Goal: Task Accomplishment & Management: Manage account settings

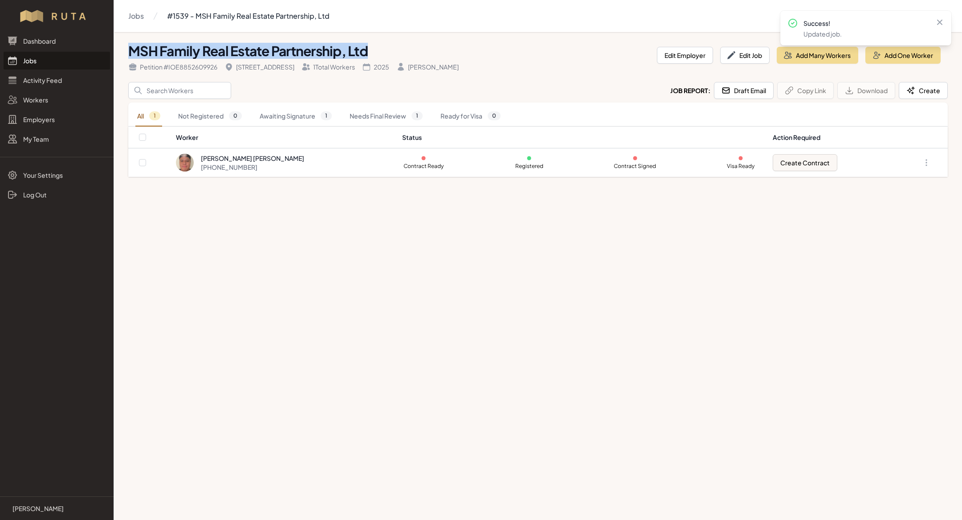
click at [33, 61] on link "Jobs" at bounding box center [57, 61] width 106 height 18
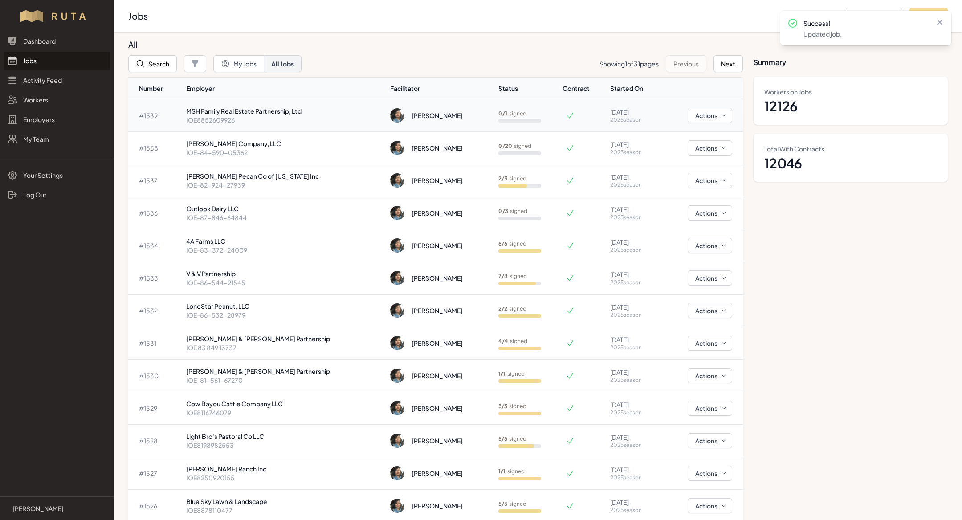
click at [216, 107] on p "MSH Family Real Estate Partnership, Ltd" at bounding box center [284, 110] width 197 height 9
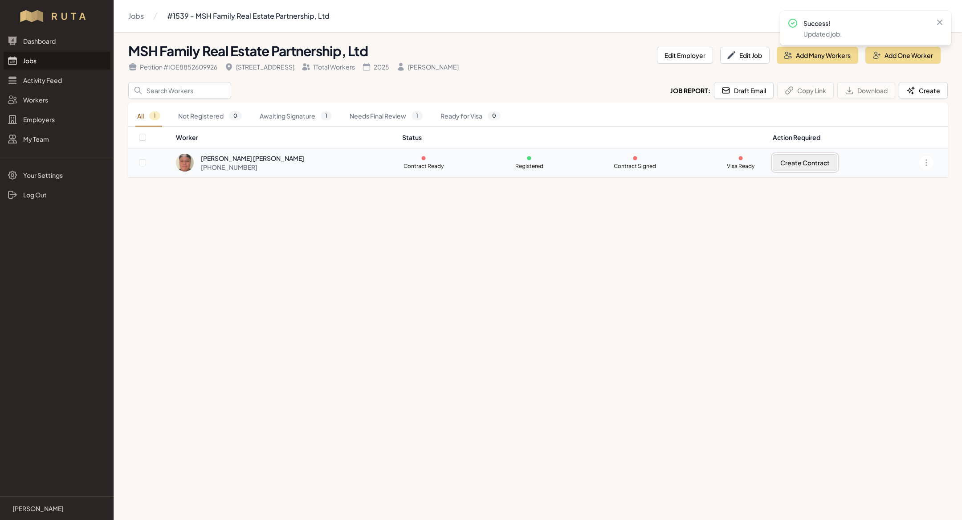
click at [820, 158] on button "Create Contract" at bounding box center [805, 162] width 65 height 17
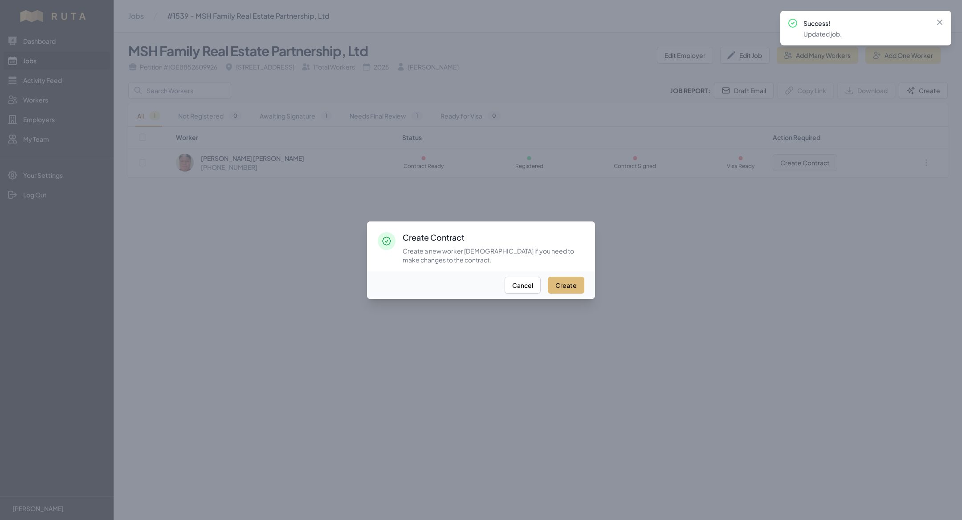
click at [563, 282] on button "Create" at bounding box center [566, 285] width 37 height 17
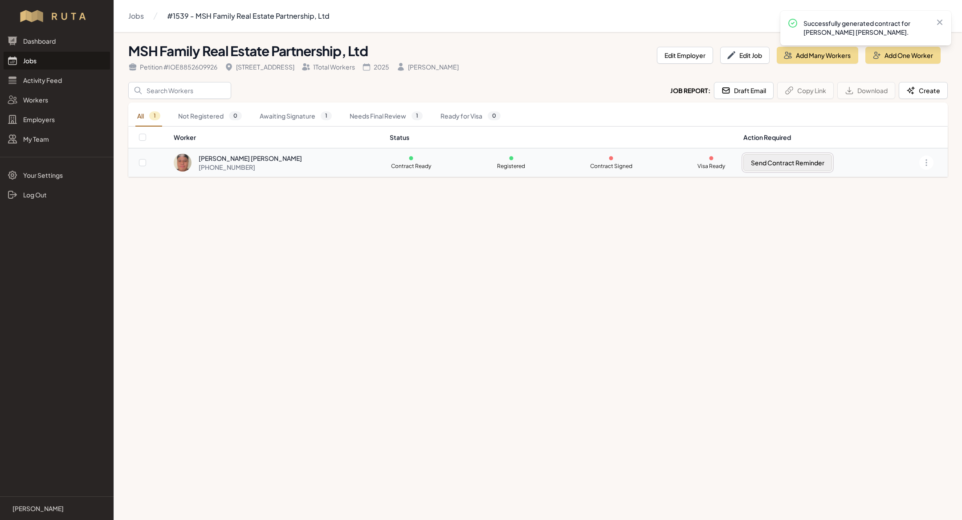
click at [797, 163] on button "Send Contract Reminder" at bounding box center [787, 162] width 89 height 17
checkbox input "true"
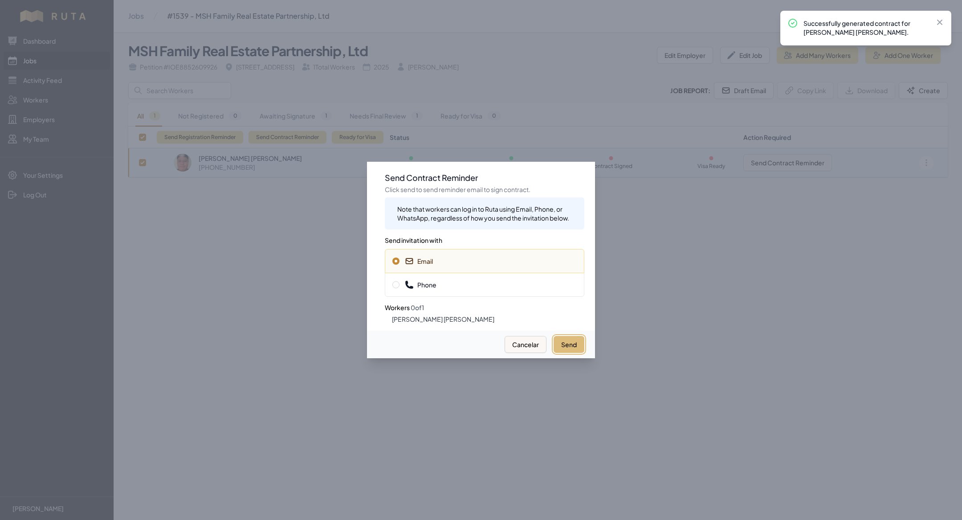
click at [558, 346] on button "Send" at bounding box center [569, 344] width 31 height 17
click at [481, 286] on span "Phone" at bounding box center [484, 284] width 184 height 9
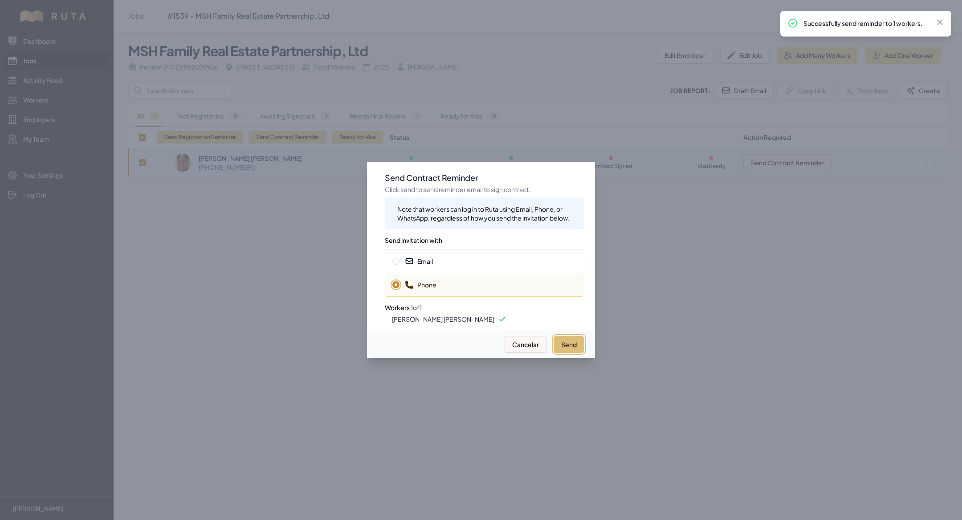
click at [570, 339] on button "Send" at bounding box center [569, 344] width 31 height 17
click at [261, 303] on div at bounding box center [481, 260] width 962 height 520
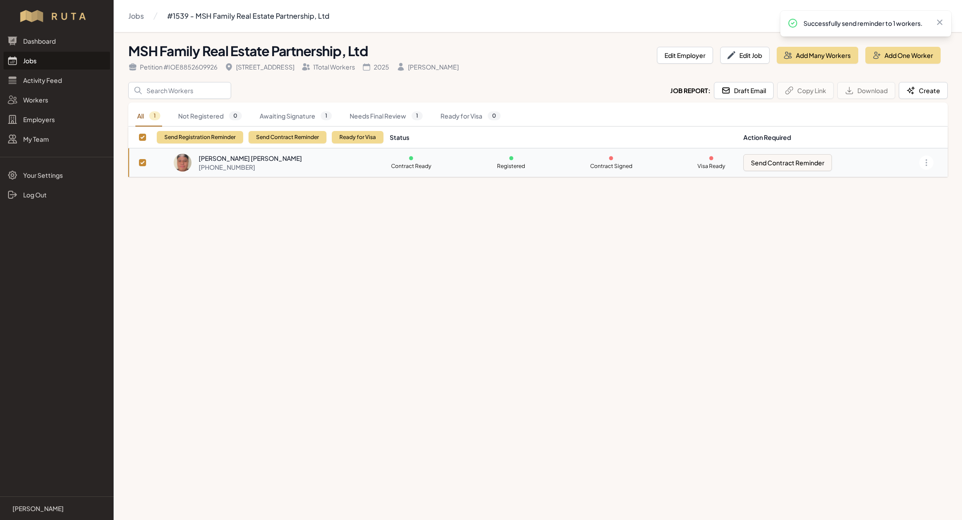
click at [44, 63] on link "Jobs" at bounding box center [57, 61] width 106 height 18
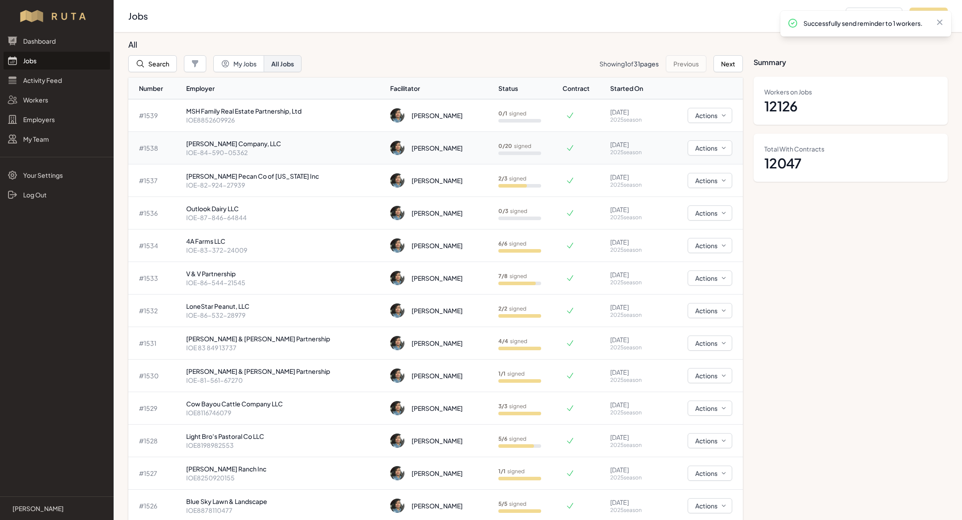
click at [234, 140] on p "[PERSON_NAME] Company, LLC" at bounding box center [284, 143] width 197 height 9
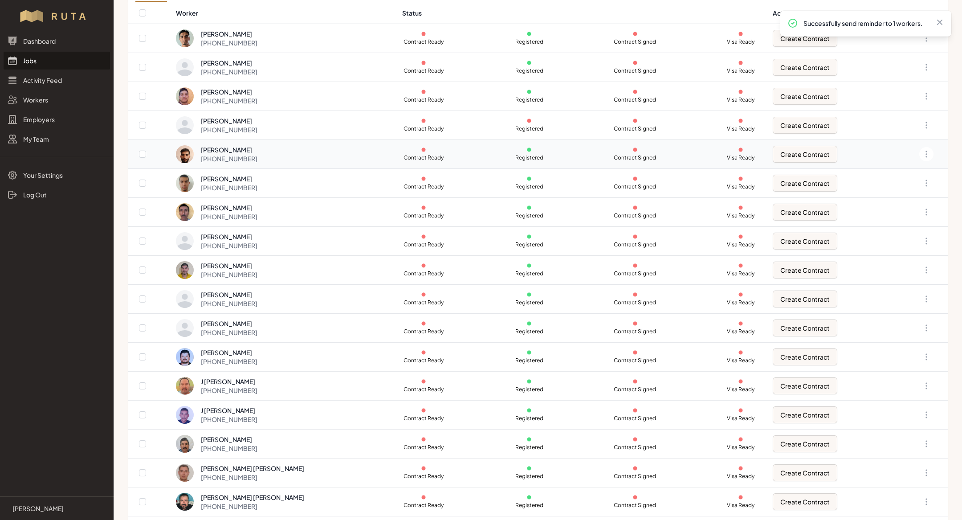
scroll to position [211, 0]
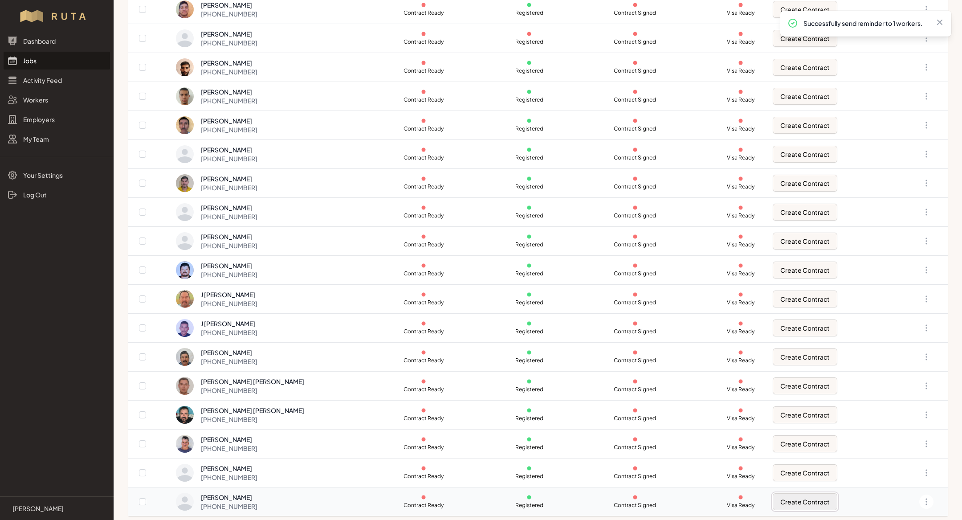
click at [803, 506] on button "Create Contract" at bounding box center [805, 501] width 65 height 17
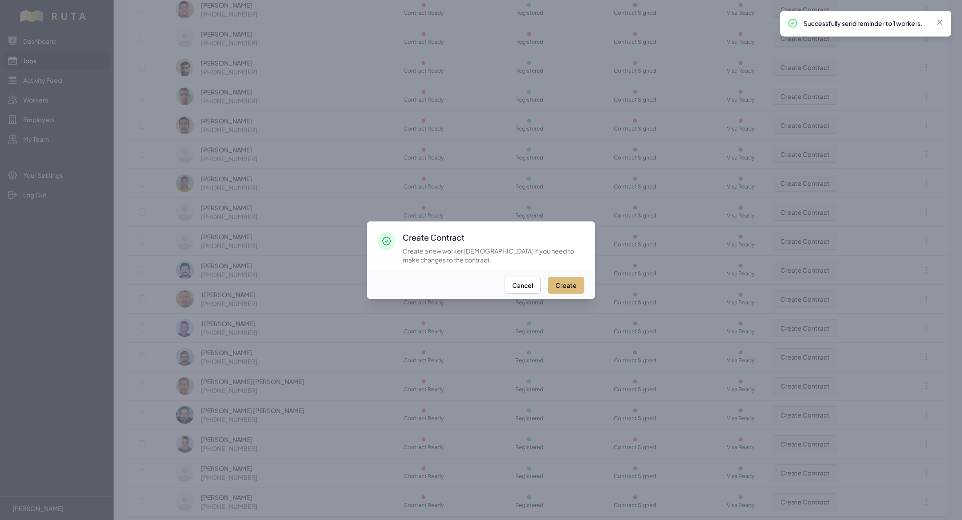
click at [553, 289] on button "Create" at bounding box center [566, 285] width 37 height 17
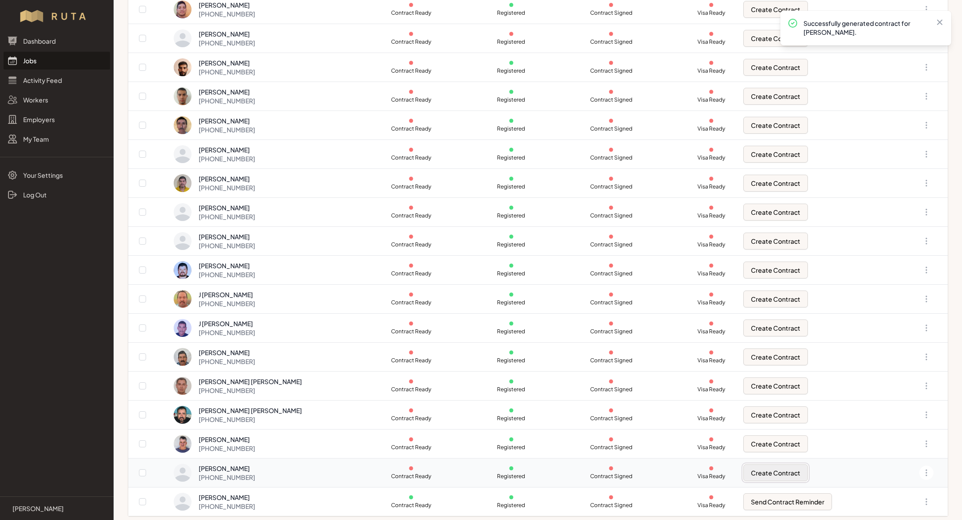
click at [761, 470] on button "Create Contract" at bounding box center [775, 472] width 65 height 17
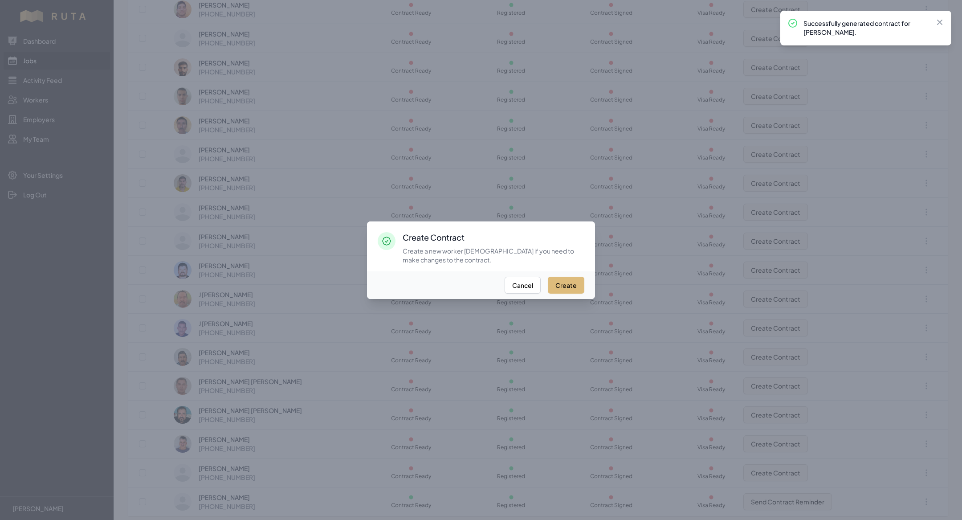
click at [553, 286] on button "Create" at bounding box center [566, 285] width 37 height 17
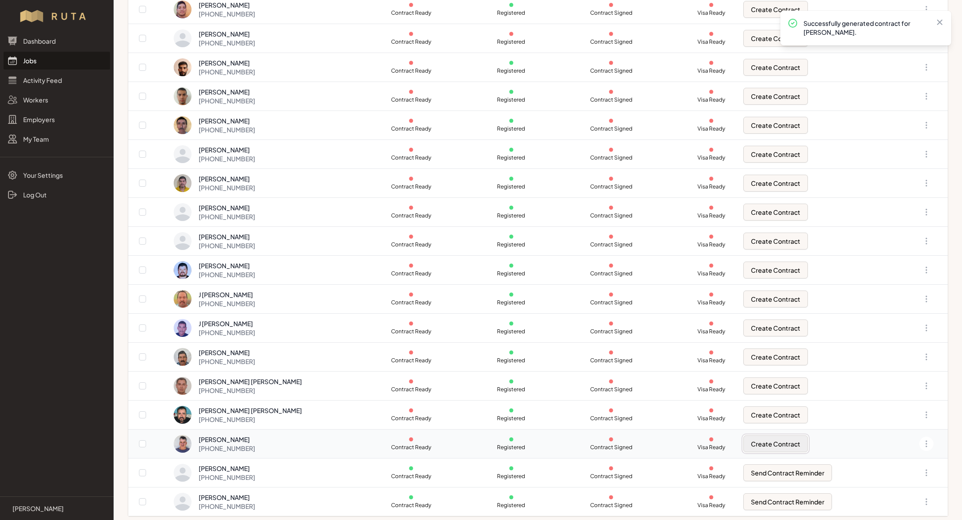
click at [768, 437] on button "Create Contract" at bounding box center [775, 443] width 65 height 17
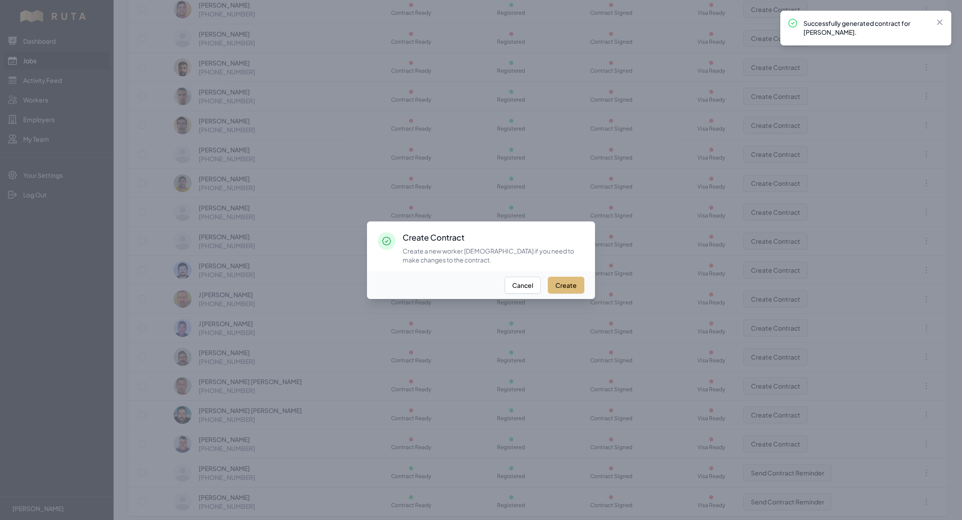
click at [562, 281] on button "Create" at bounding box center [566, 285] width 37 height 17
click at [569, 286] on button "Create" at bounding box center [566, 285] width 37 height 17
click at [602, 393] on div at bounding box center [481, 260] width 962 height 520
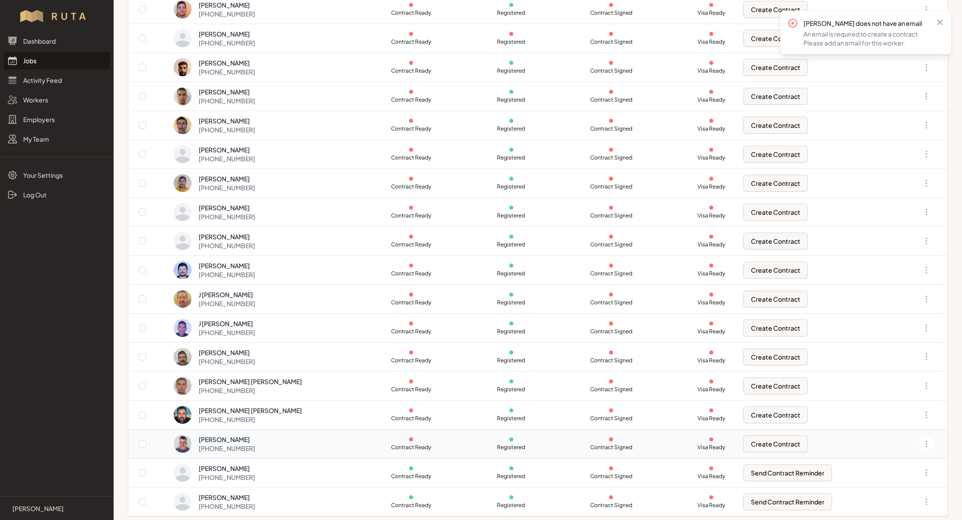
click at [241, 454] on td "[PERSON_NAME] [PHONE_NUMBER]" at bounding box center [278, 443] width 211 height 29
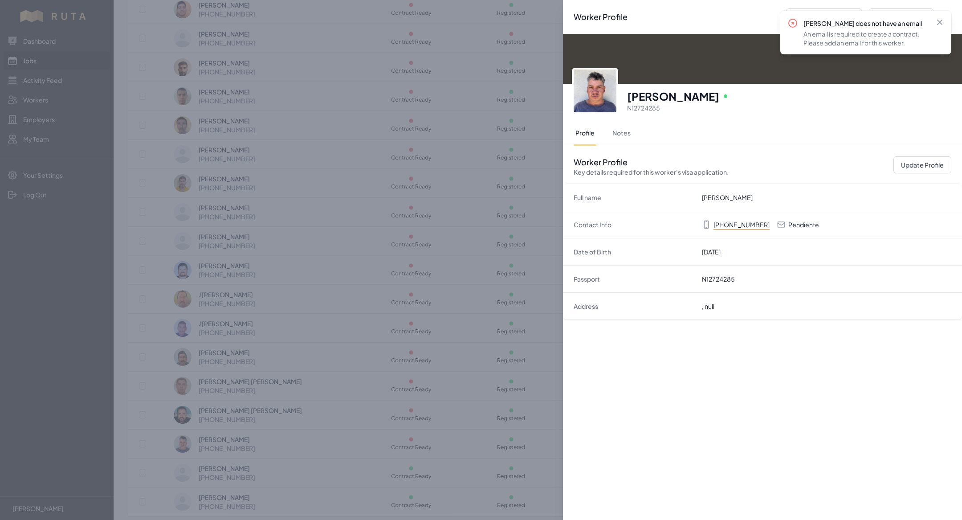
click at [612, 97] on img at bounding box center [595, 90] width 43 height 43
click at [452, 205] on div "Worker Profile Previous Worker Next Worker Close panel [PERSON_NAME] Online N12…" at bounding box center [481, 260] width 962 height 520
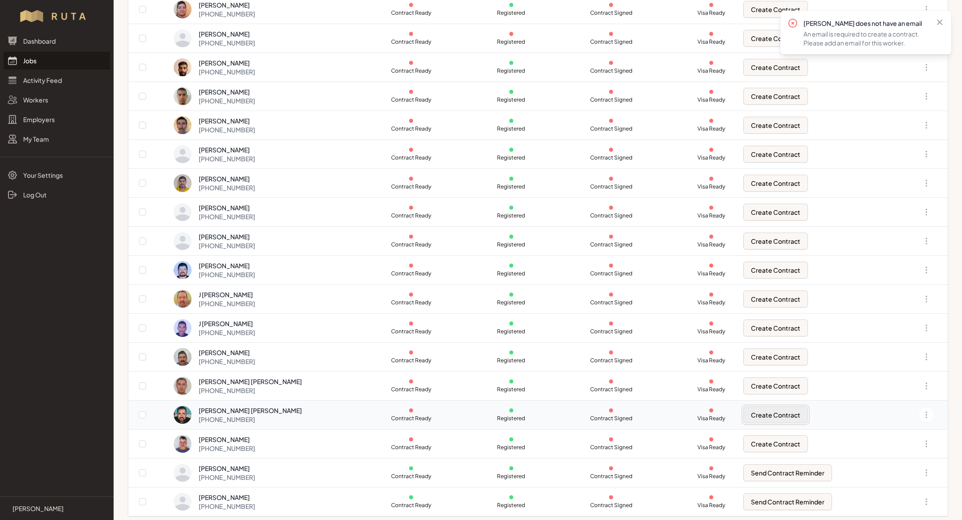
click at [768, 412] on button "Create Contract" at bounding box center [775, 414] width 65 height 17
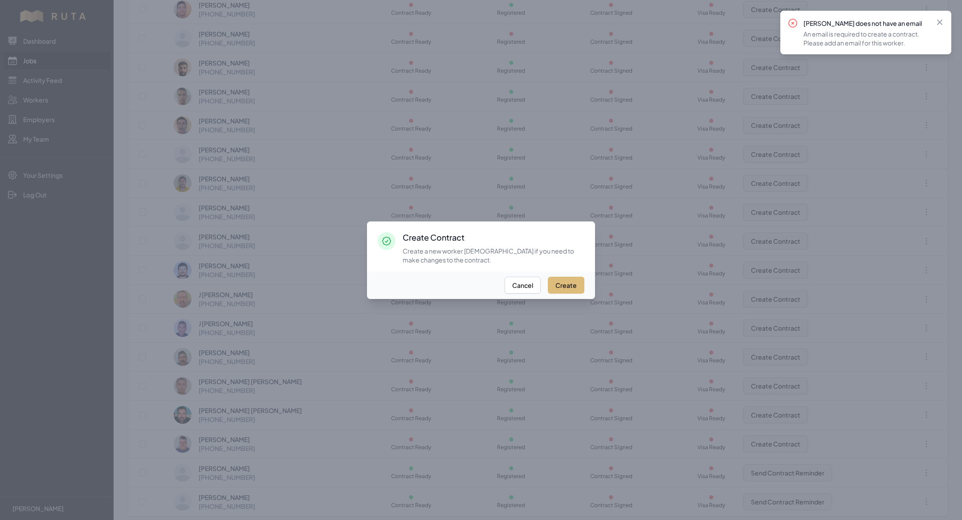
click at [562, 287] on button "Create" at bounding box center [566, 285] width 37 height 17
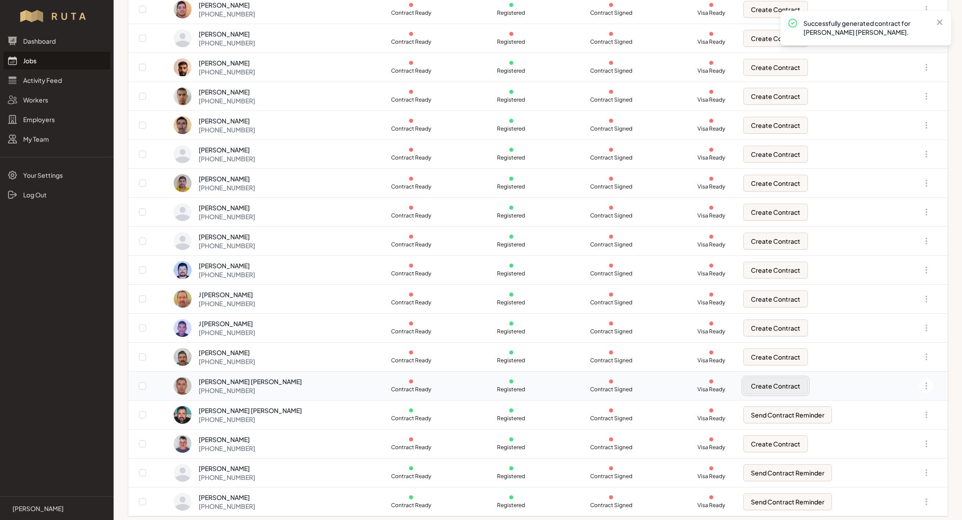
click at [765, 391] on button "Create Contract" at bounding box center [775, 385] width 65 height 17
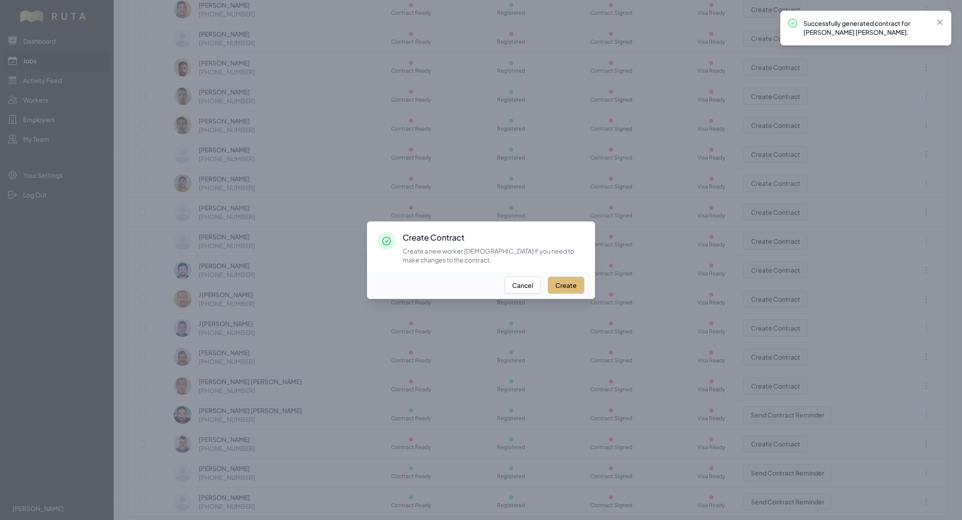
click at [568, 290] on button "Create" at bounding box center [566, 285] width 37 height 17
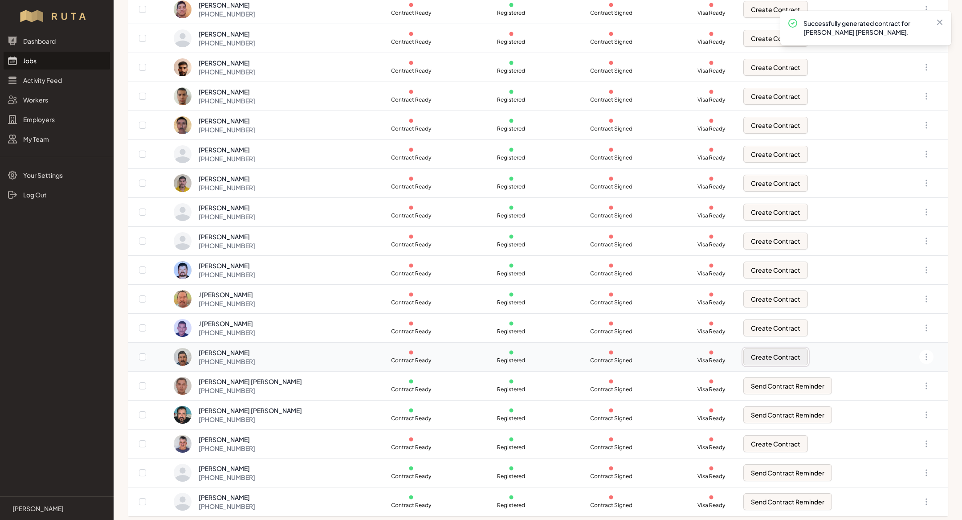
click at [777, 353] on button "Create Contract" at bounding box center [775, 356] width 65 height 17
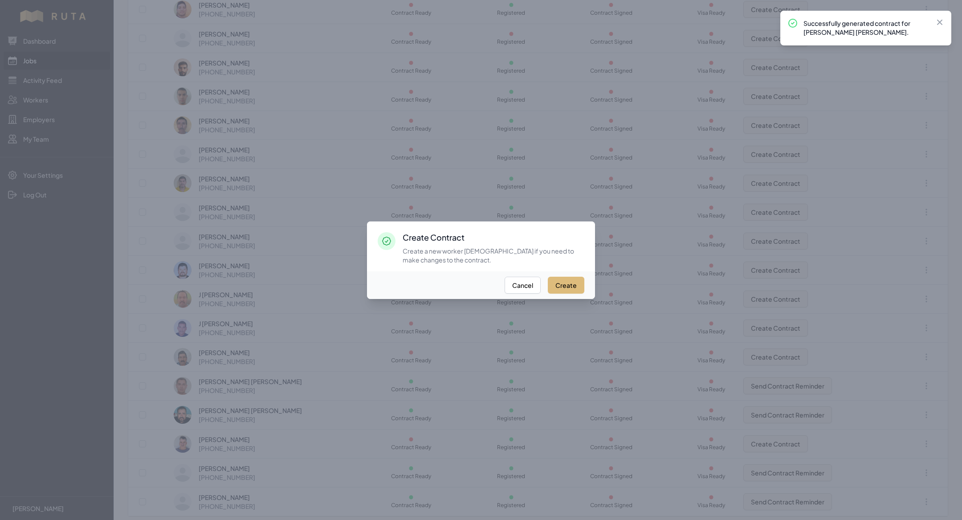
click at [568, 282] on button "Create" at bounding box center [566, 285] width 37 height 17
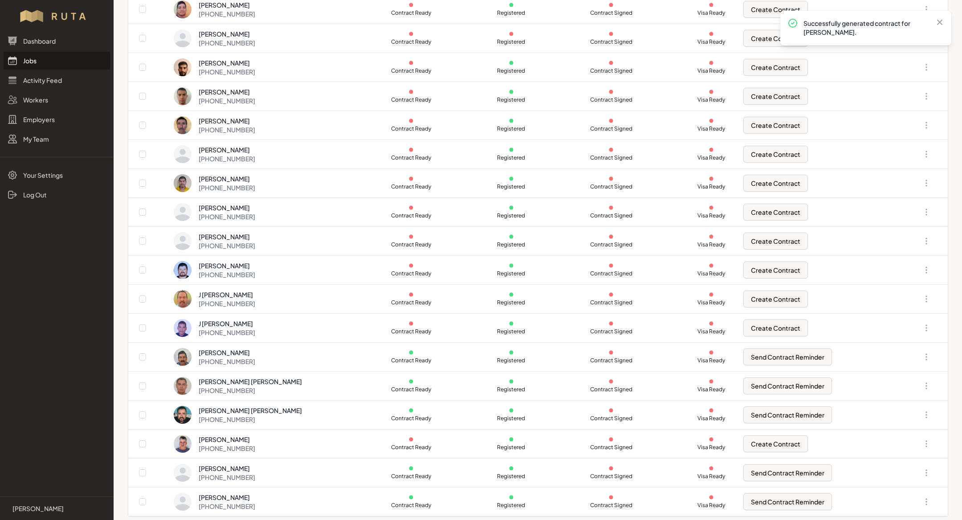
scroll to position [184, 0]
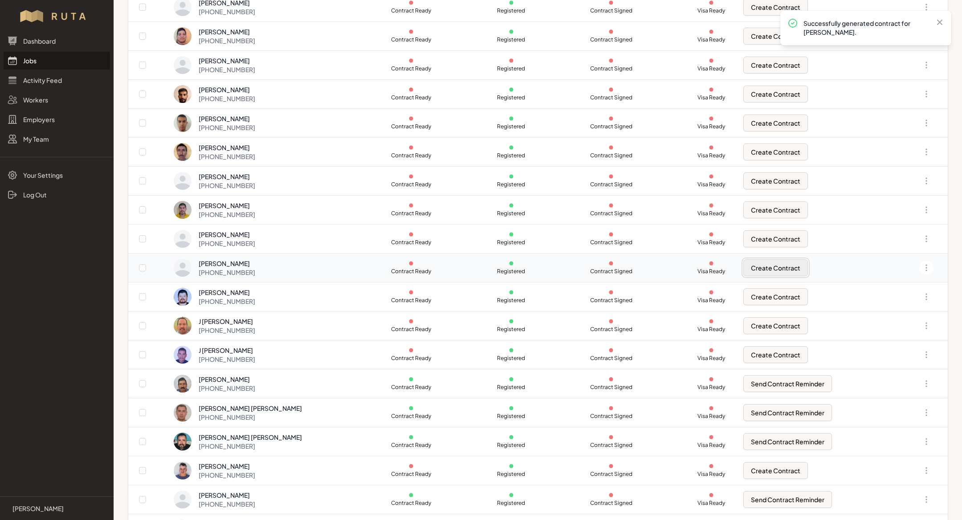
click at [755, 259] on button "Create Contract" at bounding box center [775, 267] width 65 height 17
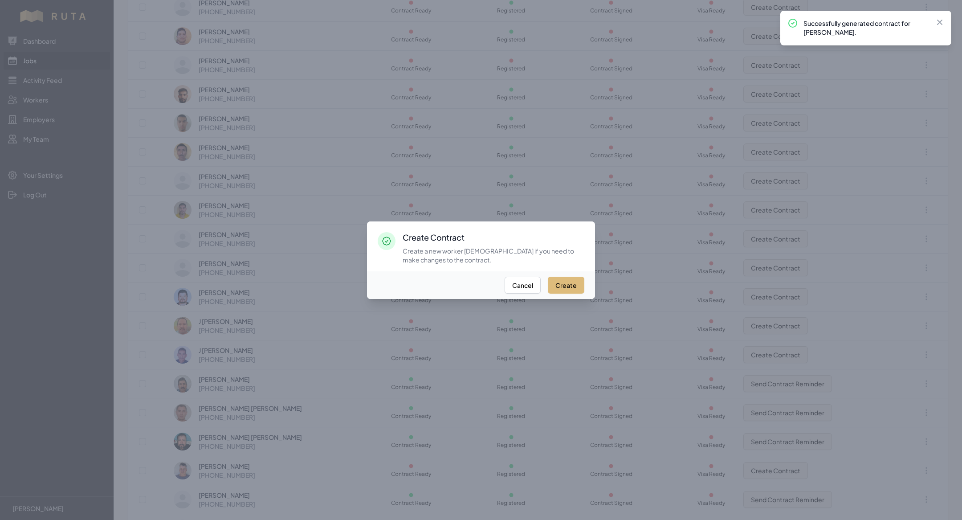
click at [565, 282] on button "Create" at bounding box center [566, 285] width 37 height 17
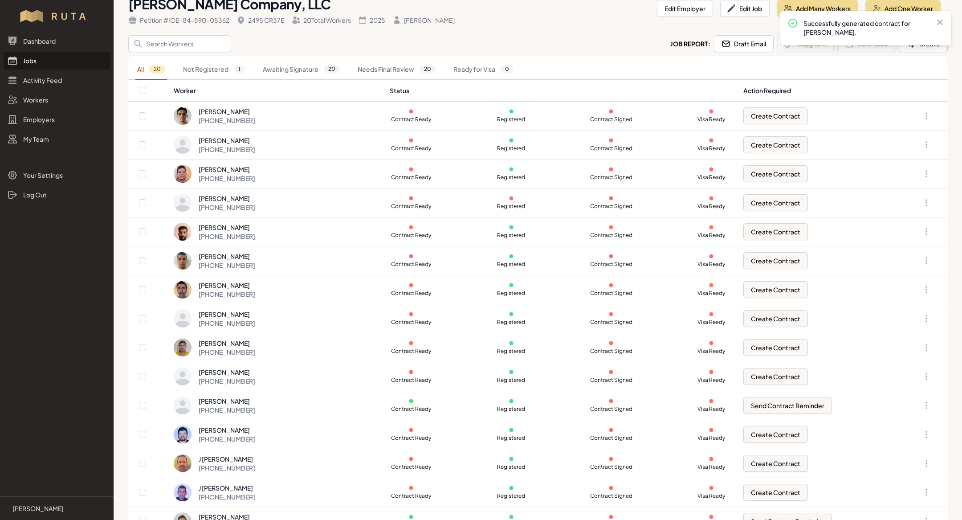
scroll to position [62, 0]
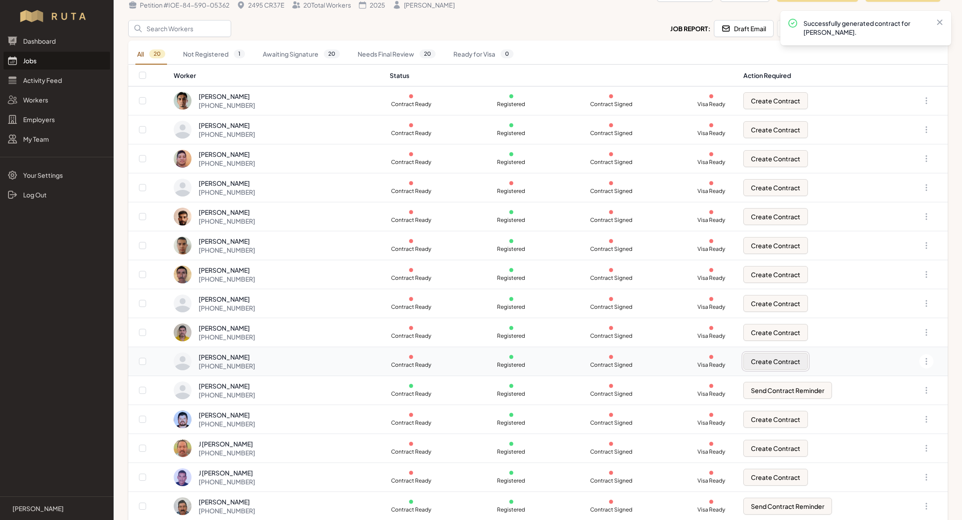
click at [770, 357] on button "Create Contract" at bounding box center [775, 361] width 65 height 17
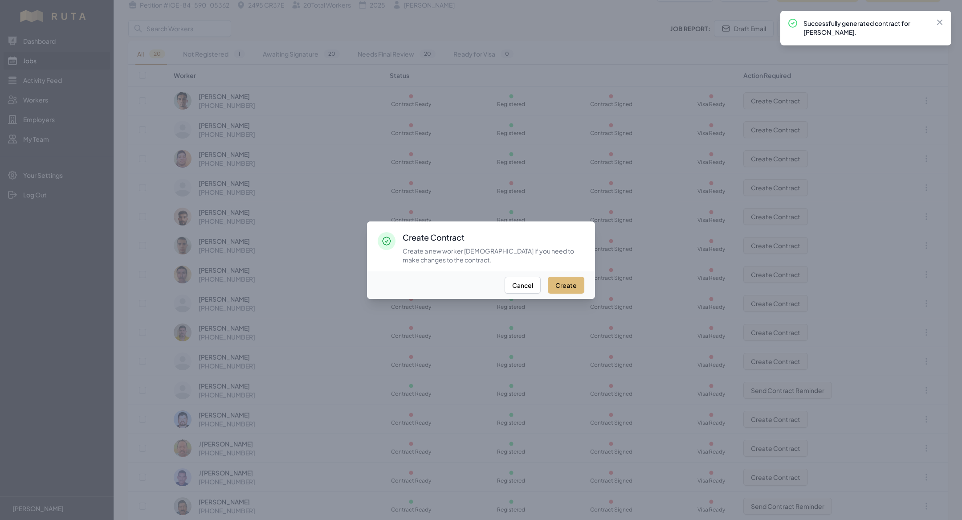
click at [572, 284] on button "Create" at bounding box center [566, 285] width 37 height 17
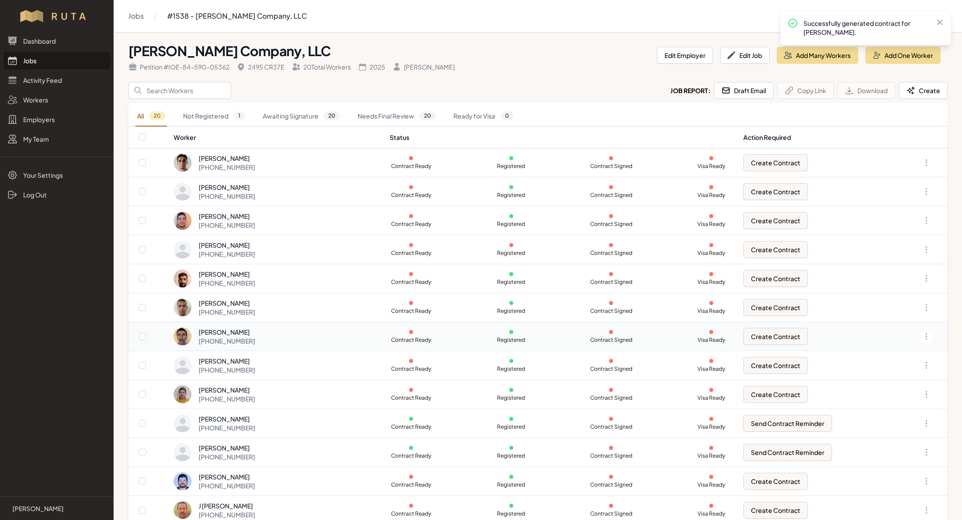
scroll to position [211, 0]
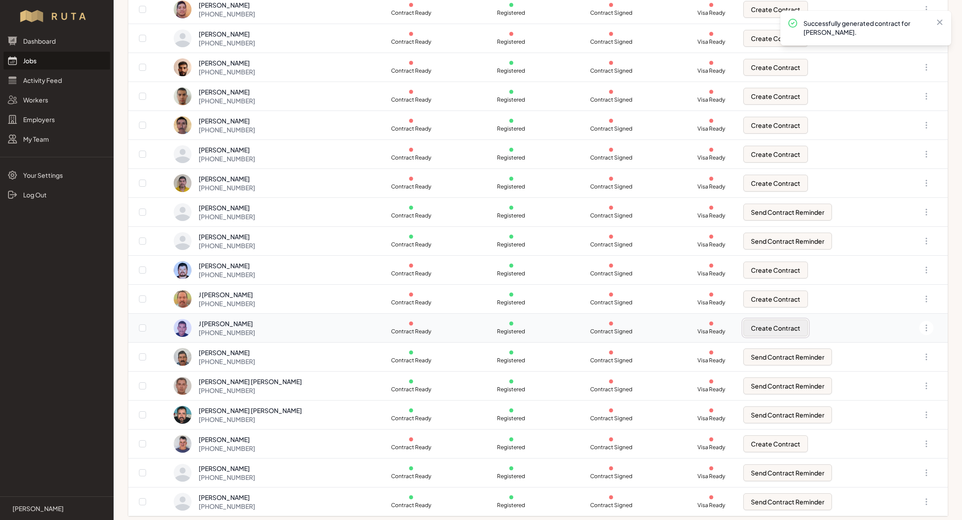
click at [769, 331] on button "Create Contract" at bounding box center [775, 327] width 65 height 17
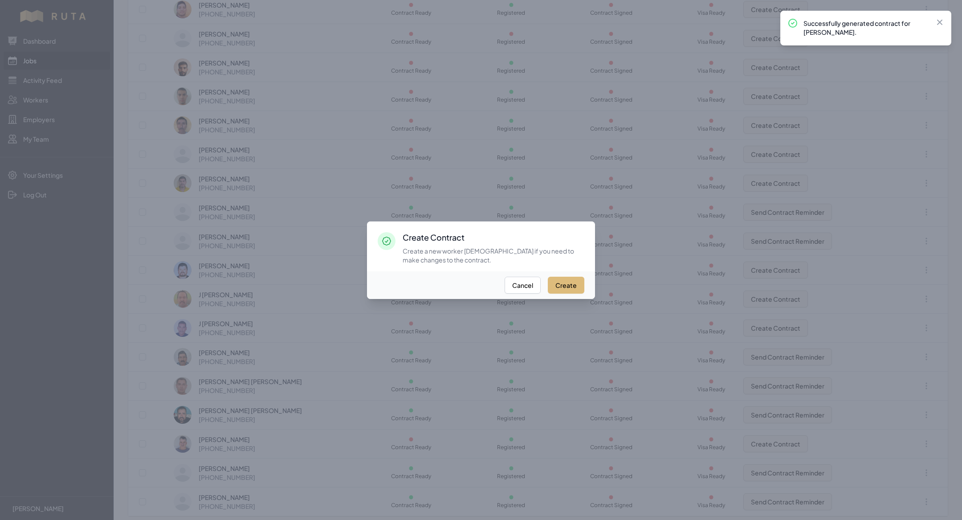
click at [572, 281] on button "Create" at bounding box center [566, 285] width 37 height 17
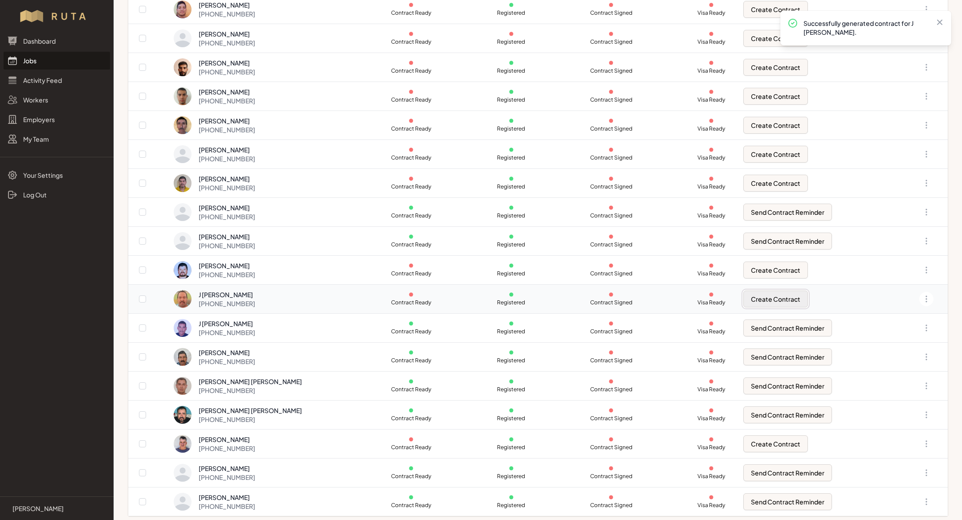
click at [767, 295] on button "Create Contract" at bounding box center [775, 298] width 65 height 17
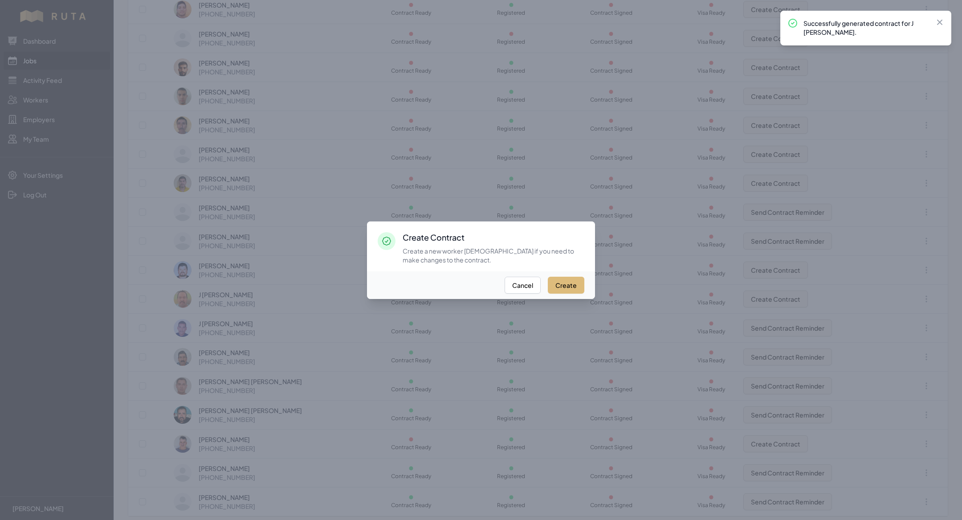
click at [568, 290] on button "Create" at bounding box center [566, 285] width 37 height 17
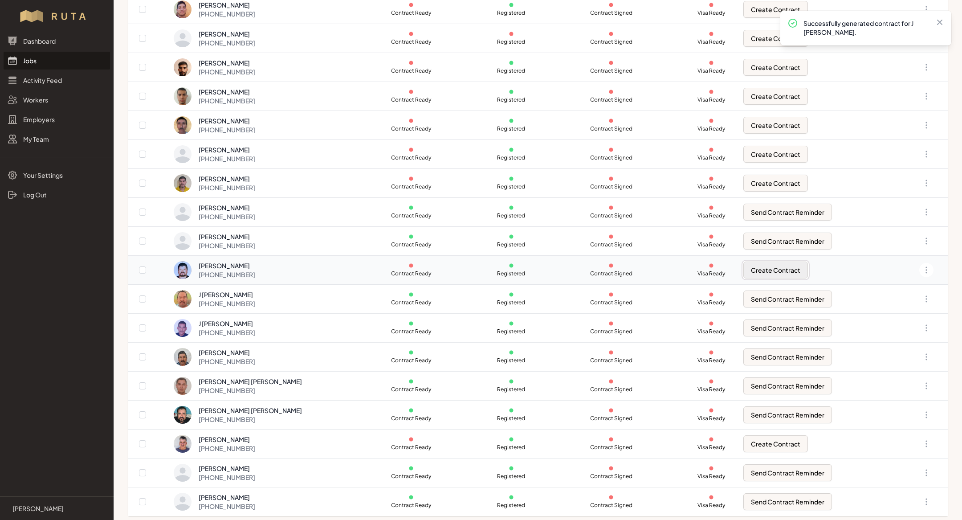
click at [767, 268] on button "Create Contract" at bounding box center [775, 269] width 65 height 17
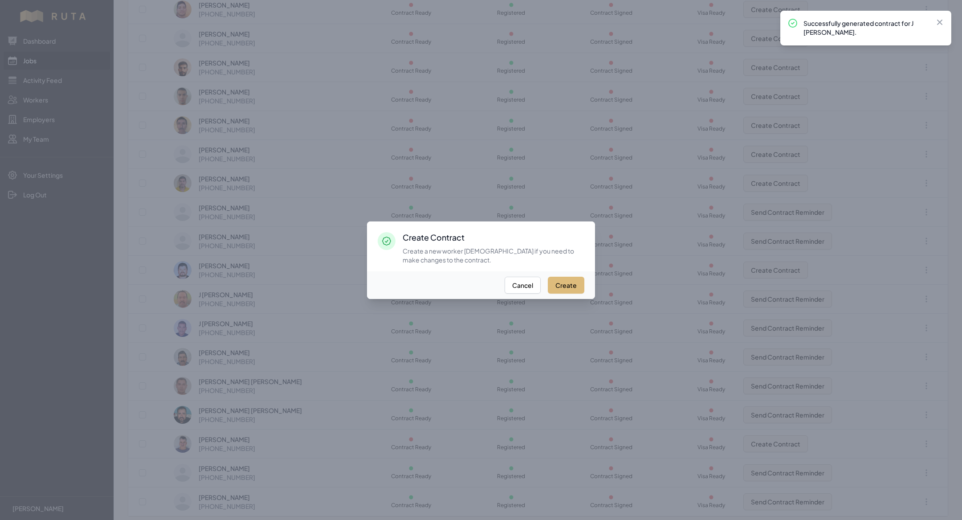
click at [575, 293] on button "Create" at bounding box center [566, 285] width 37 height 17
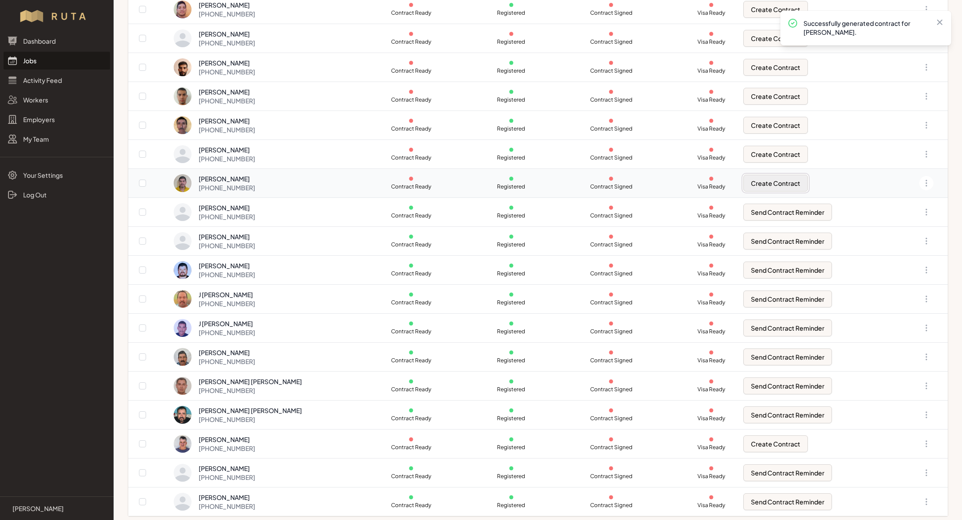
click at [771, 180] on button "Create Contract" at bounding box center [775, 183] width 65 height 17
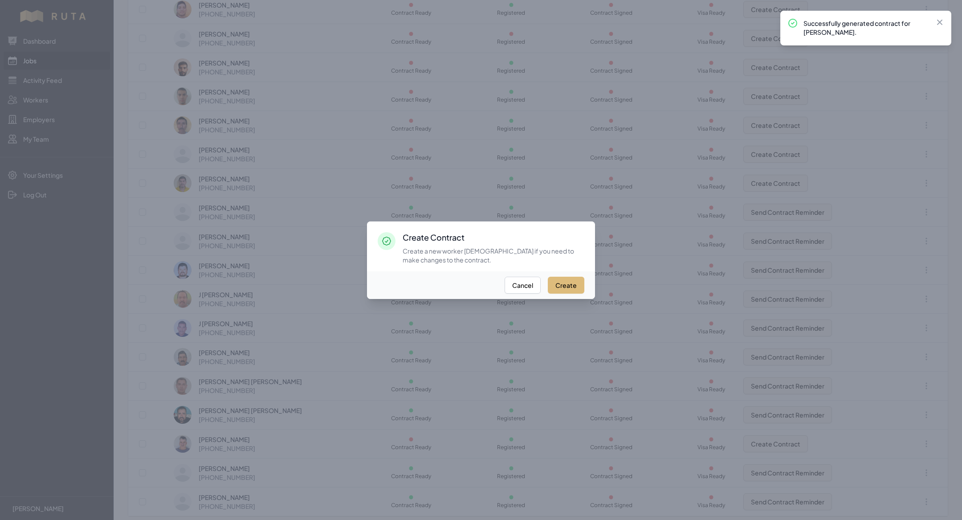
click at [566, 283] on button "Create" at bounding box center [566, 285] width 37 height 17
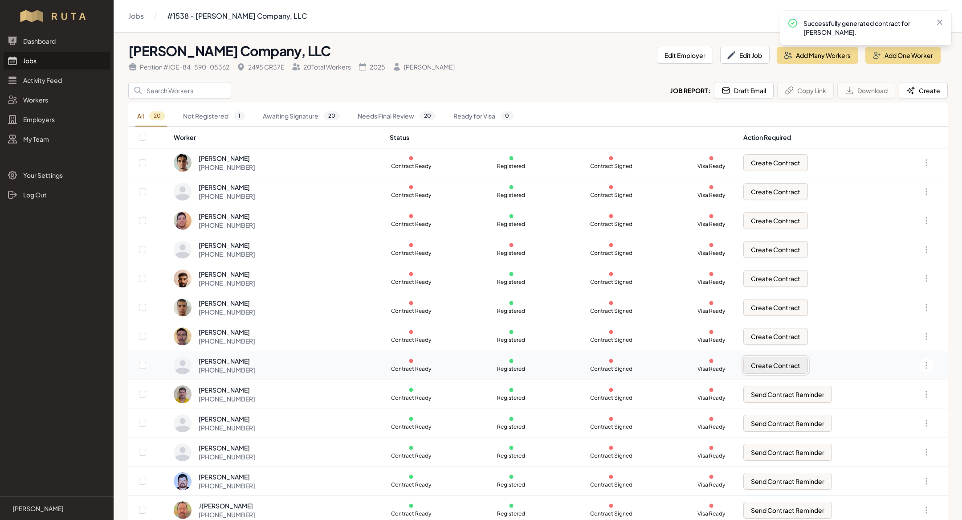
click at [756, 362] on button "Create Contract" at bounding box center [775, 365] width 65 height 17
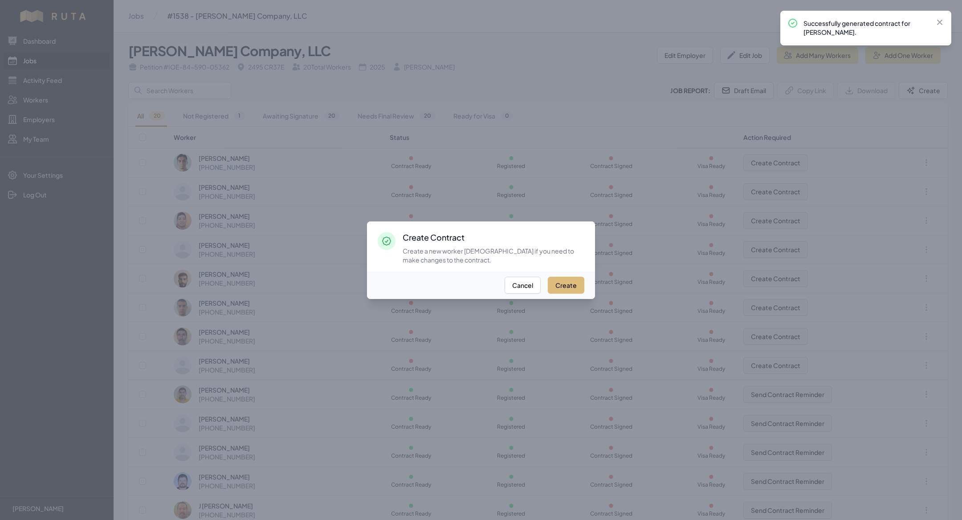
click at [573, 287] on button "Create" at bounding box center [566, 285] width 37 height 17
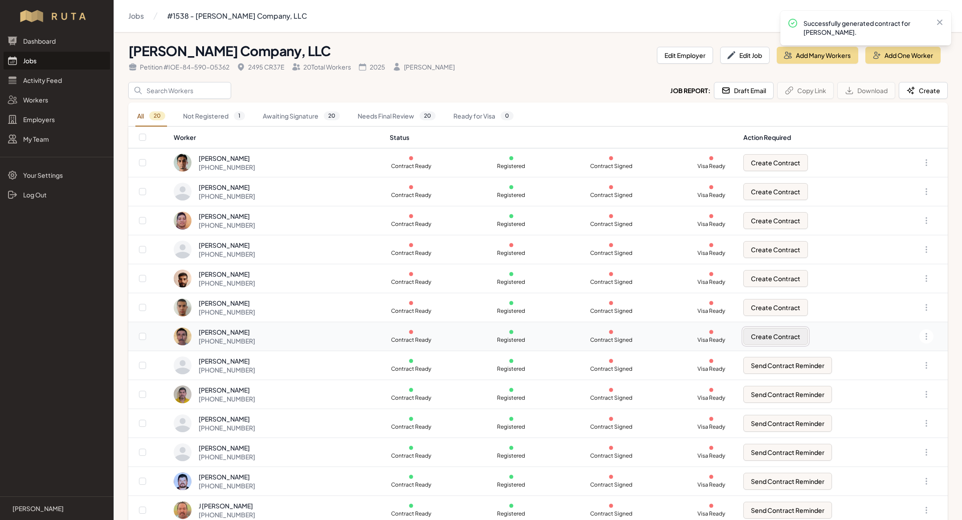
click at [766, 335] on button "Create Contract" at bounding box center [775, 336] width 65 height 17
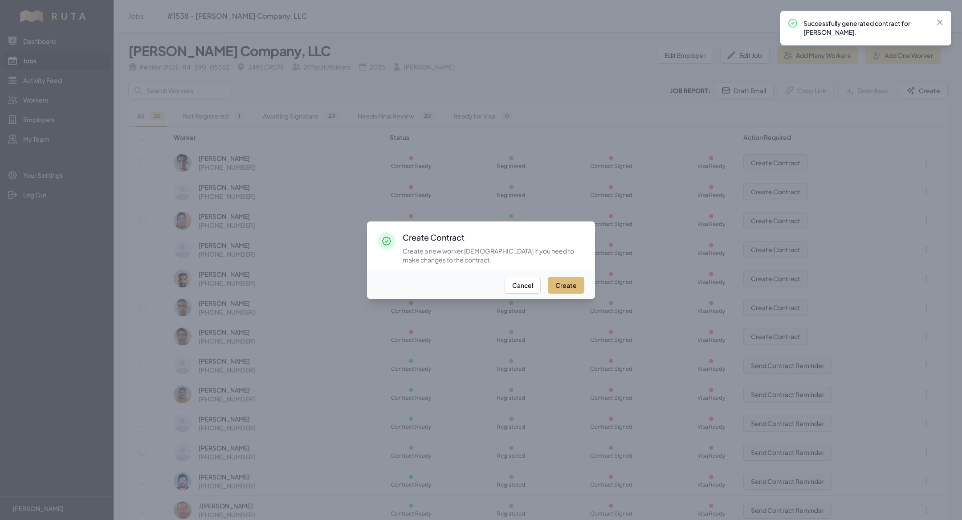
click at [575, 288] on button "Create" at bounding box center [566, 285] width 37 height 17
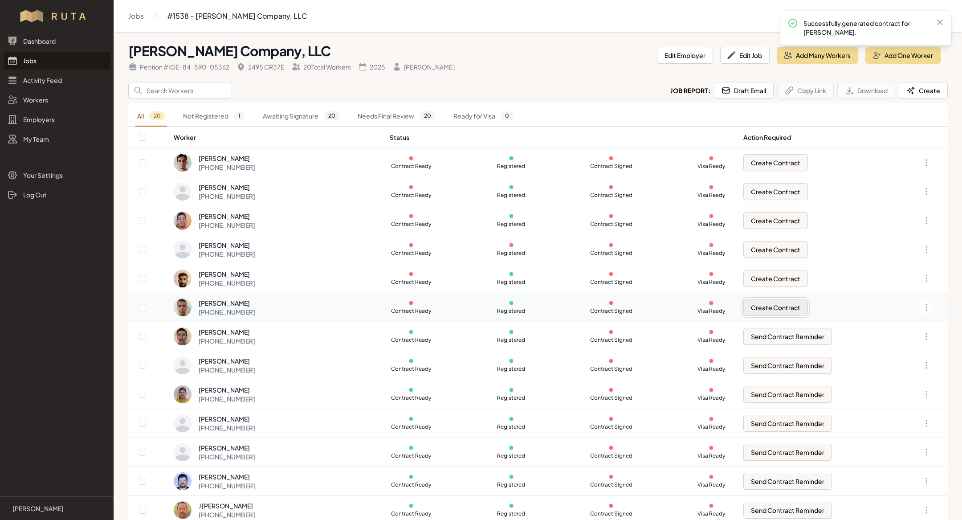
click at [762, 306] on button "Create Contract" at bounding box center [775, 307] width 65 height 17
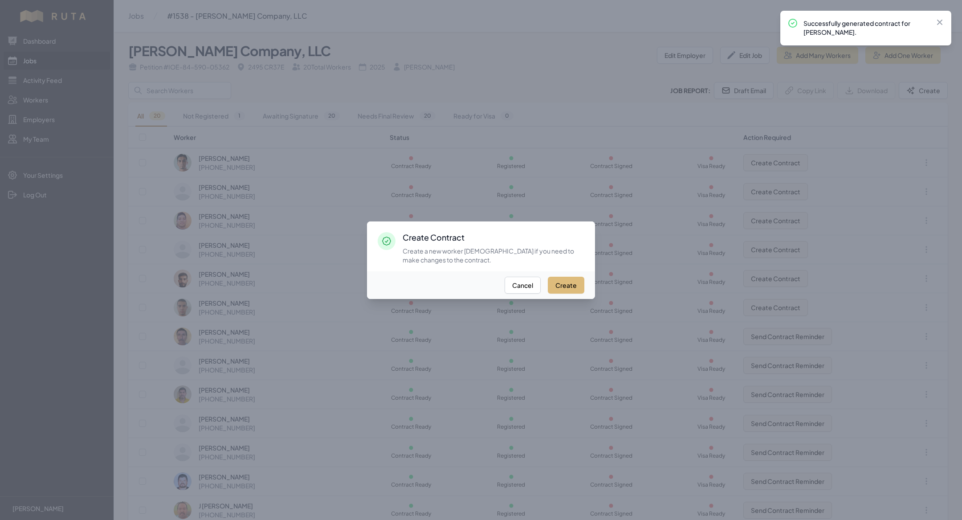
click at [565, 282] on button "Create" at bounding box center [566, 285] width 37 height 17
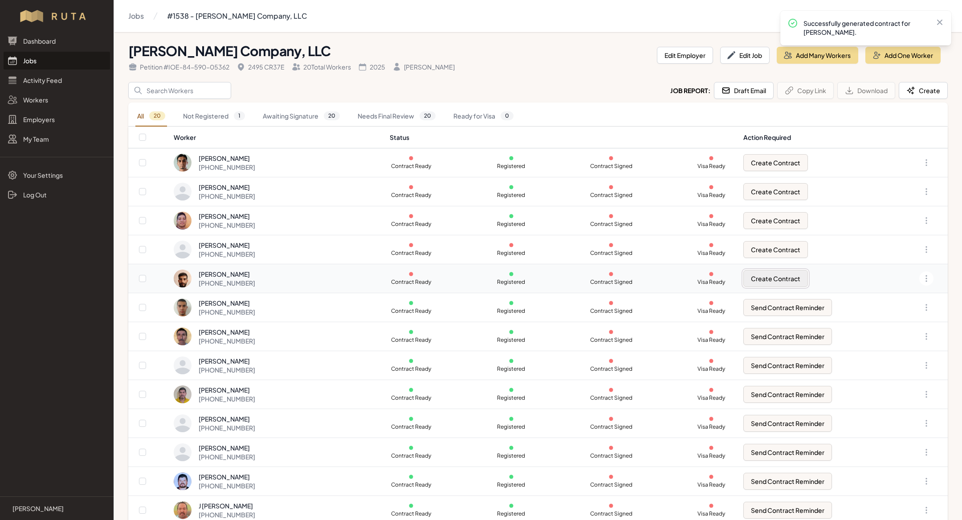
click at [756, 273] on button "Create Contract" at bounding box center [775, 278] width 65 height 17
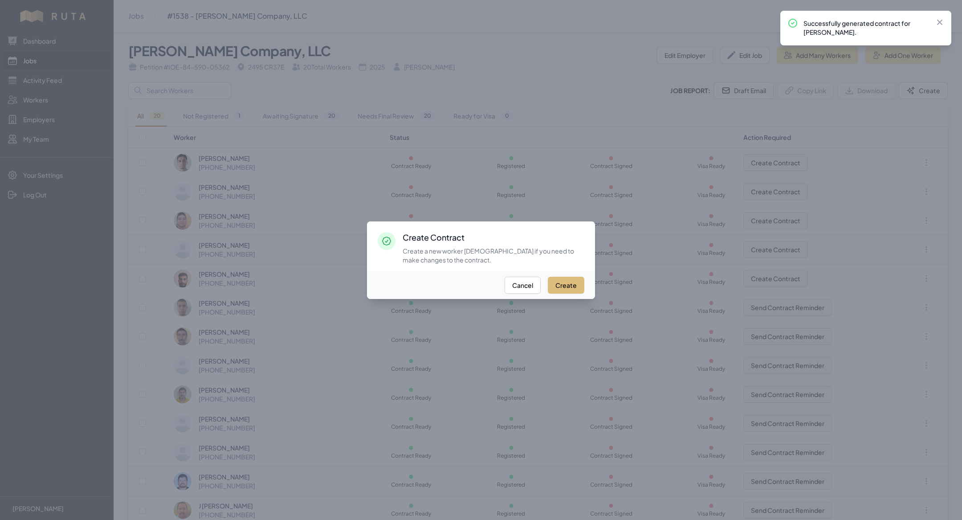
click at [568, 285] on button "Create" at bounding box center [566, 285] width 37 height 17
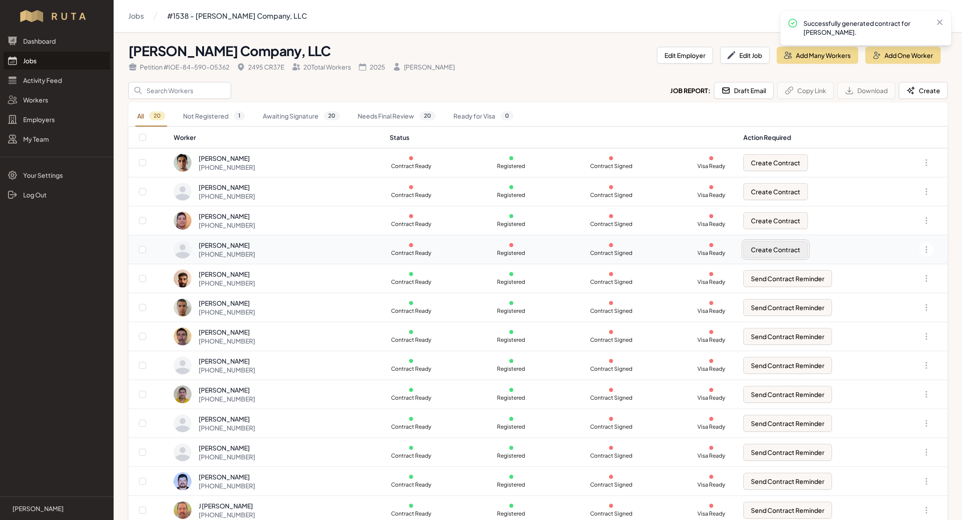
click at [786, 243] on button "Create Contract" at bounding box center [775, 249] width 65 height 17
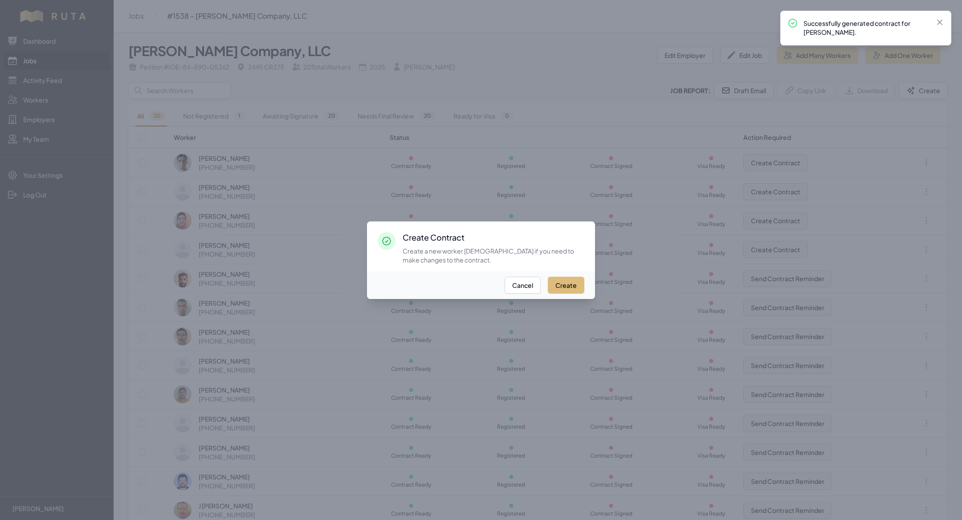
click at [573, 280] on button "Create" at bounding box center [566, 285] width 37 height 17
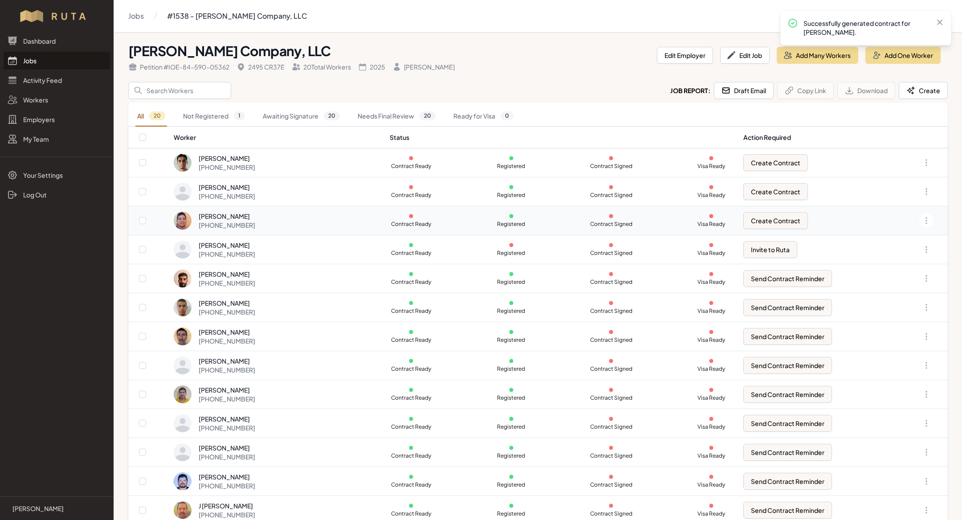
click at [777, 228] on td "Create Contract" at bounding box center [816, 220] width 156 height 29
click at [776, 225] on button "Create Contract" at bounding box center [775, 220] width 65 height 17
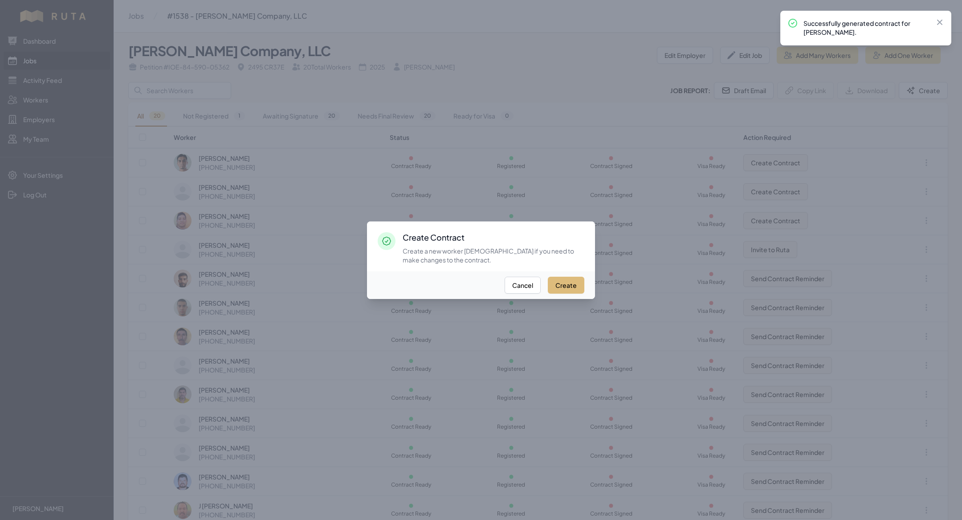
click at [562, 292] on button "Create" at bounding box center [566, 285] width 37 height 17
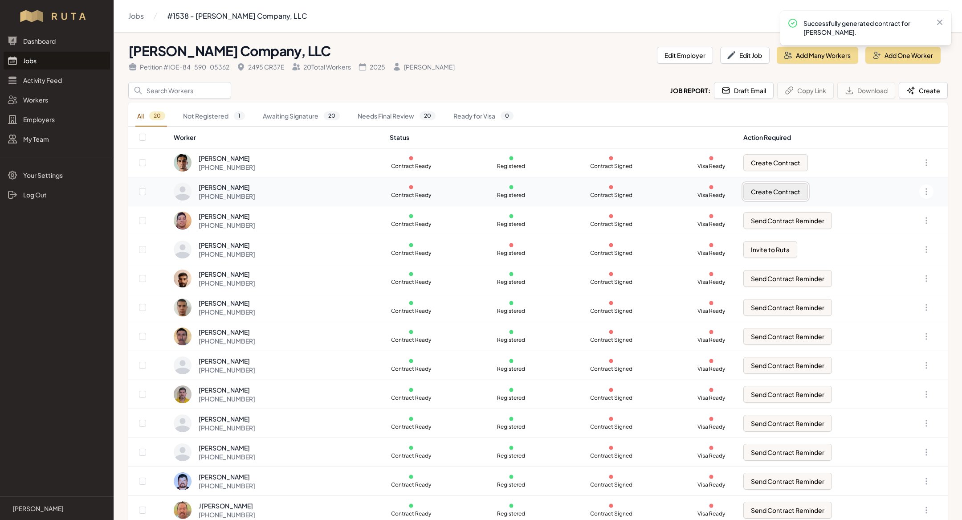
click at [762, 191] on button "Create Contract" at bounding box center [775, 191] width 65 height 17
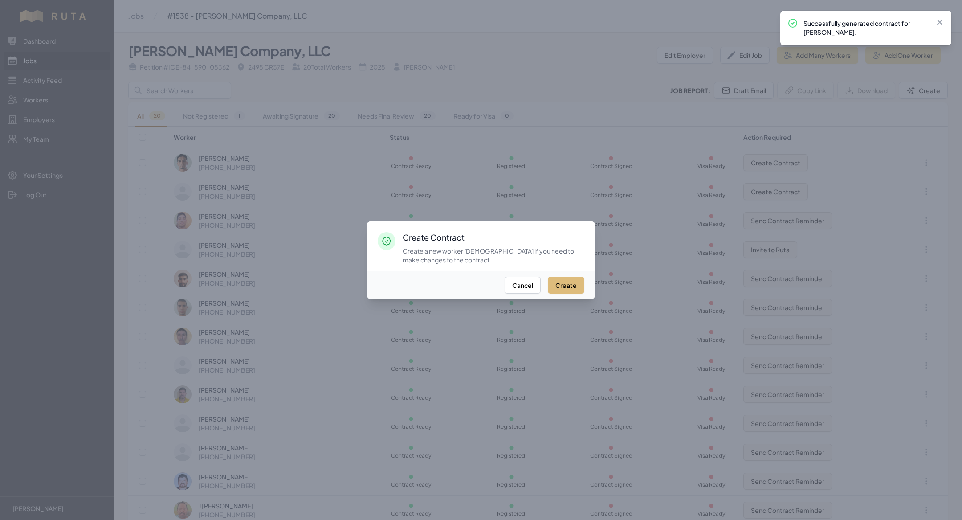
click at [566, 291] on button "Create" at bounding box center [566, 285] width 37 height 17
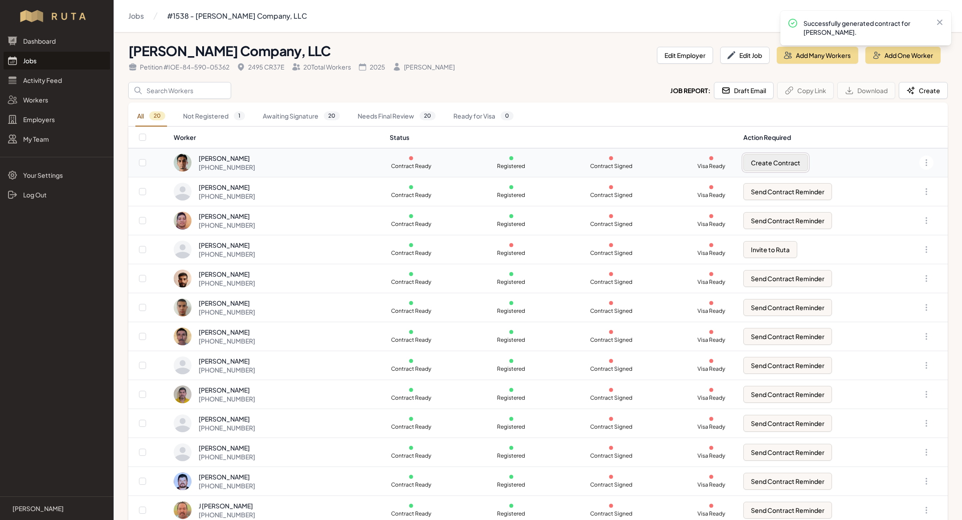
click at [768, 165] on button "Create Contract" at bounding box center [775, 162] width 65 height 17
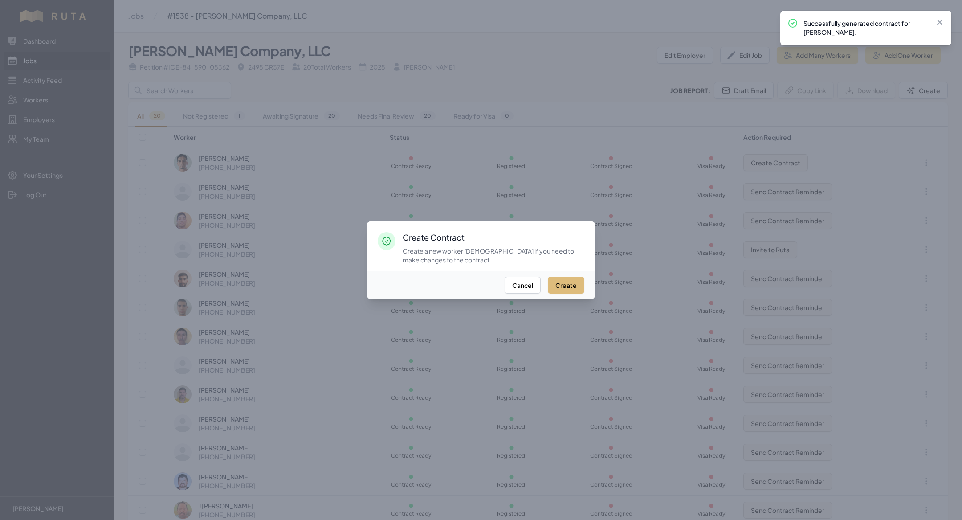
click at [574, 284] on button "Create" at bounding box center [566, 285] width 37 height 17
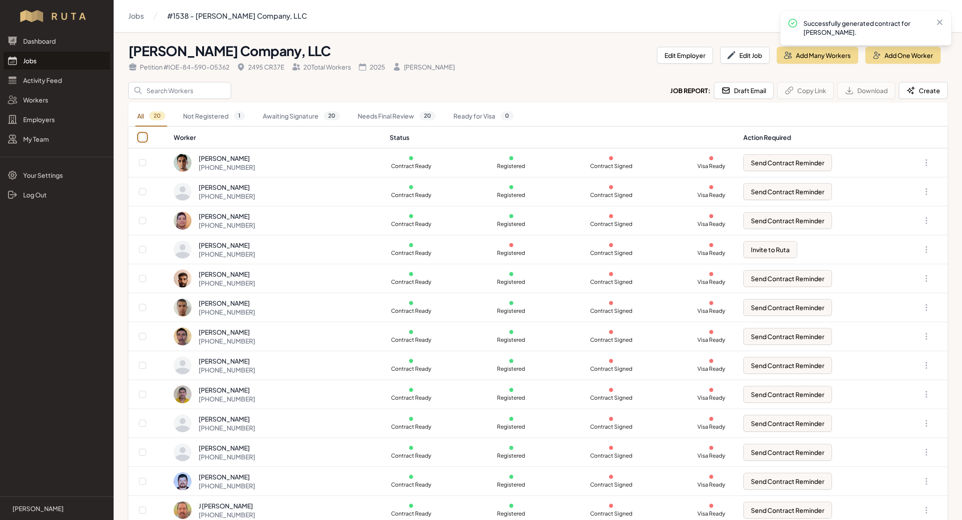
click at [143, 138] on input "checkbox" at bounding box center [142, 137] width 7 height 7
checkbox input "true"
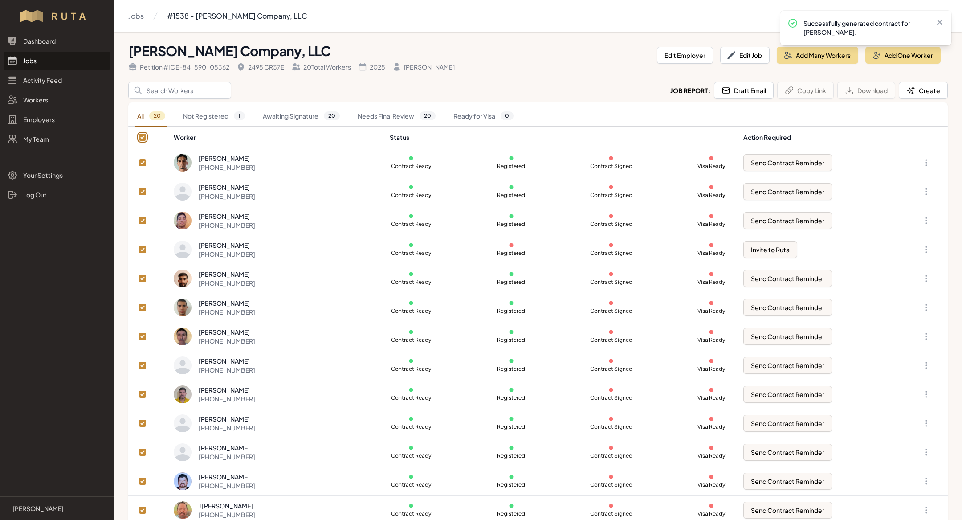
checkbox input "true"
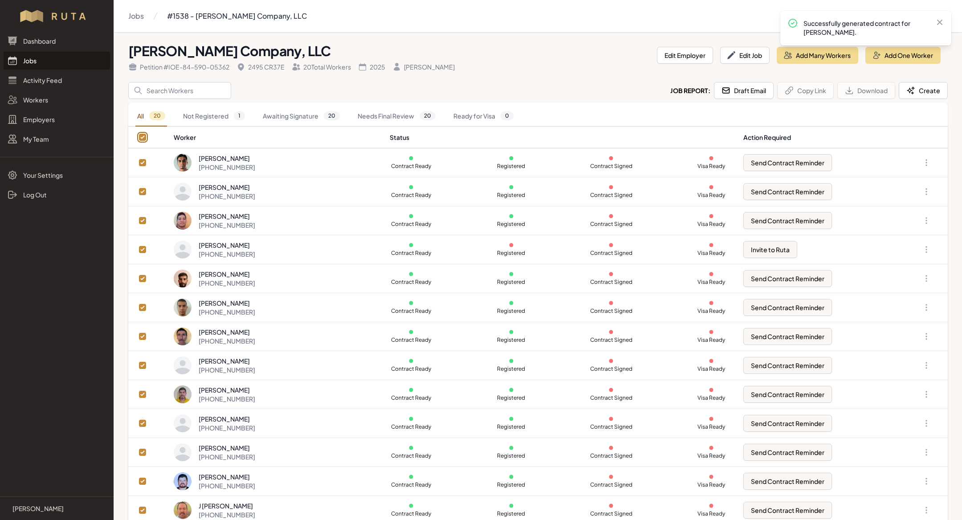
checkbox input "true"
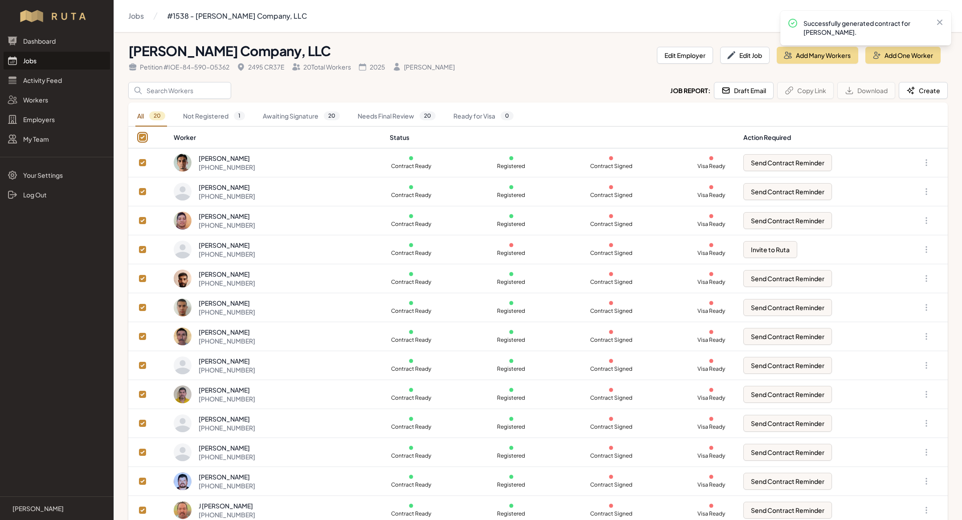
checkbox input "true"
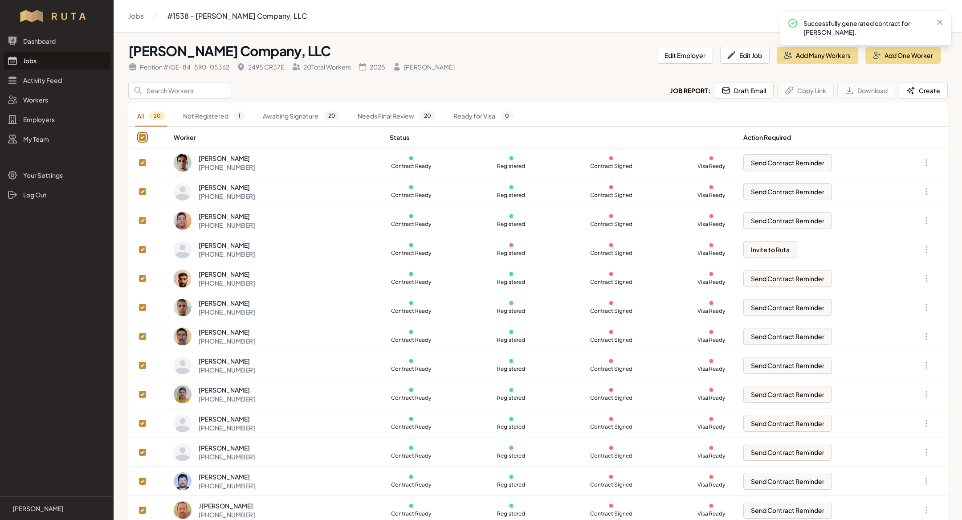
checkbox input "true"
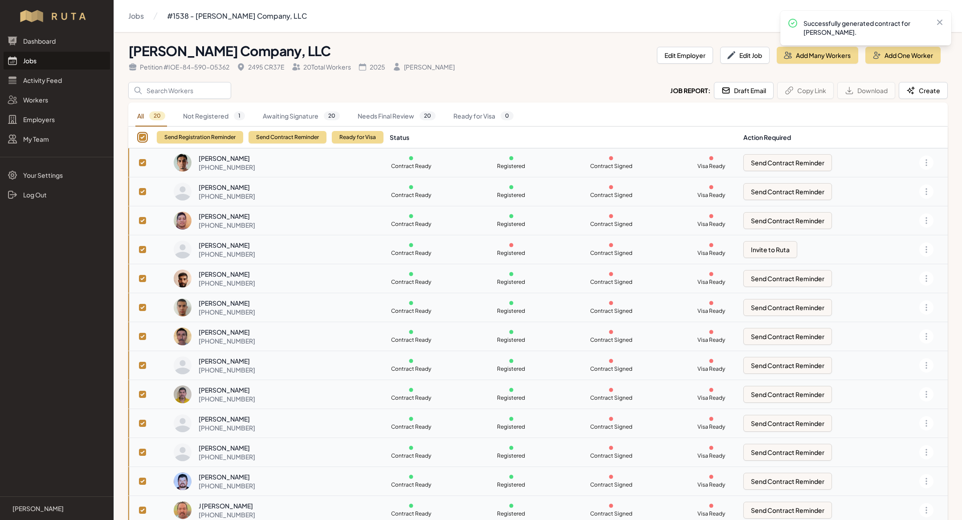
scroll to position [211, 0]
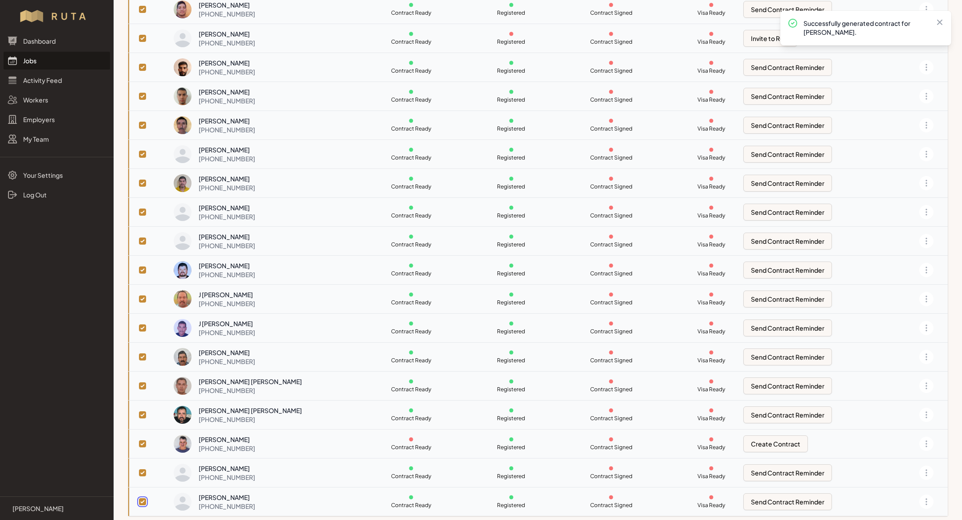
click at [140, 500] on input "checkbox" at bounding box center [142, 501] width 7 height 7
checkbox input "false"
click at [143, 469] on input "checkbox" at bounding box center [142, 472] width 7 height 7
checkbox input "false"
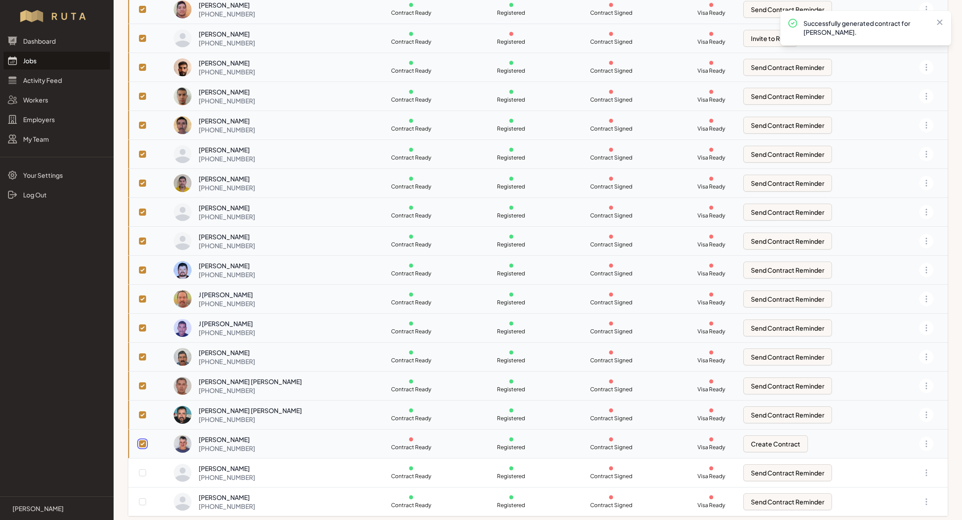
click at [142, 440] on input "checkbox" at bounding box center [142, 443] width 7 height 7
checkbox input "false"
click at [144, 411] on input "checkbox" at bounding box center [142, 414] width 7 height 7
checkbox input "false"
click at [139, 180] on input "checkbox" at bounding box center [142, 183] width 7 height 7
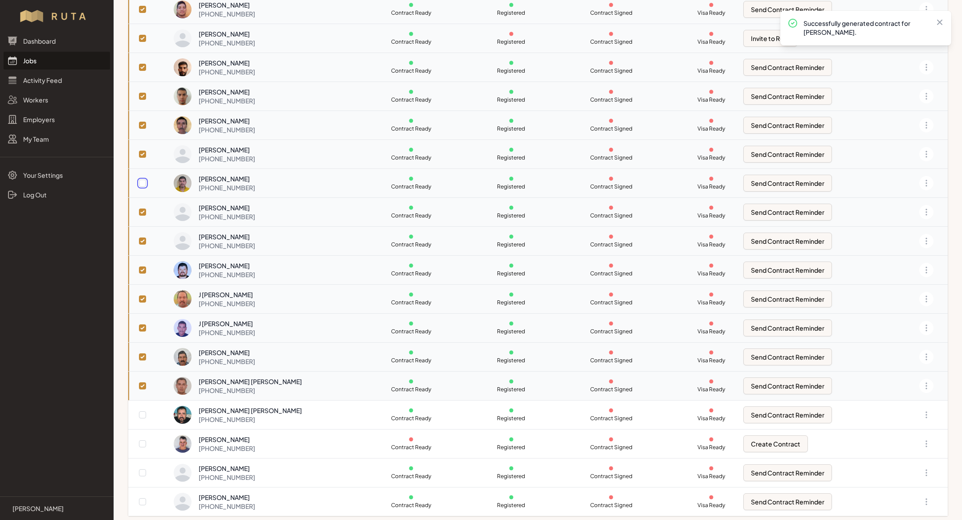
checkbox input "false"
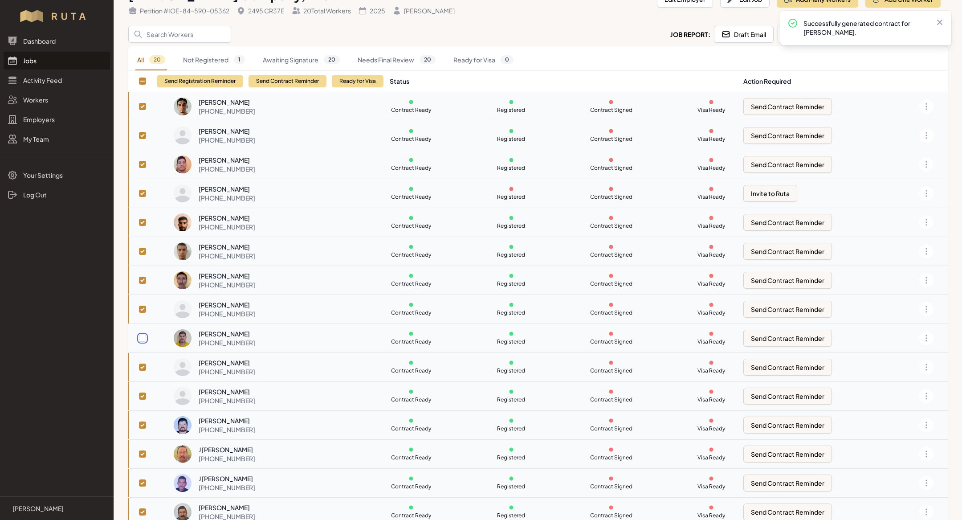
scroll to position [54, 0]
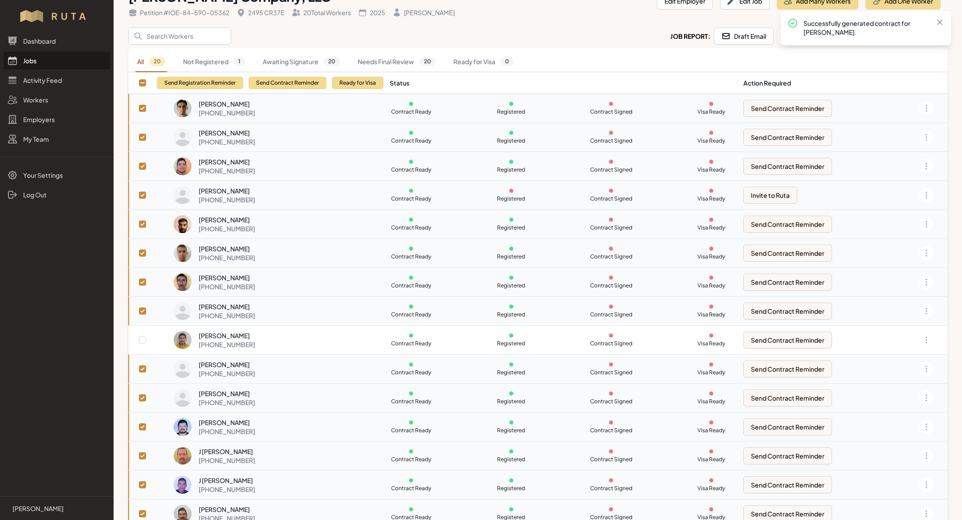
click at [141, 226] on td at bounding box center [150, 224] width 45 height 29
click at [142, 223] on input "checkbox" at bounding box center [142, 224] width 7 height 7
checkbox input "false"
click at [142, 195] on input "checkbox" at bounding box center [142, 195] width 7 height 7
checkbox input "false"
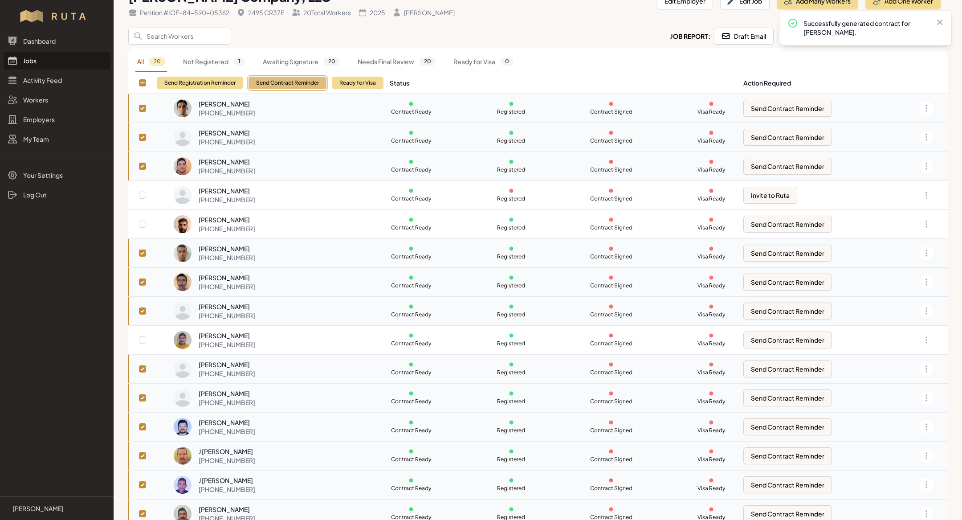
click at [280, 80] on button "Send Contract Reminder" at bounding box center [288, 83] width 78 height 12
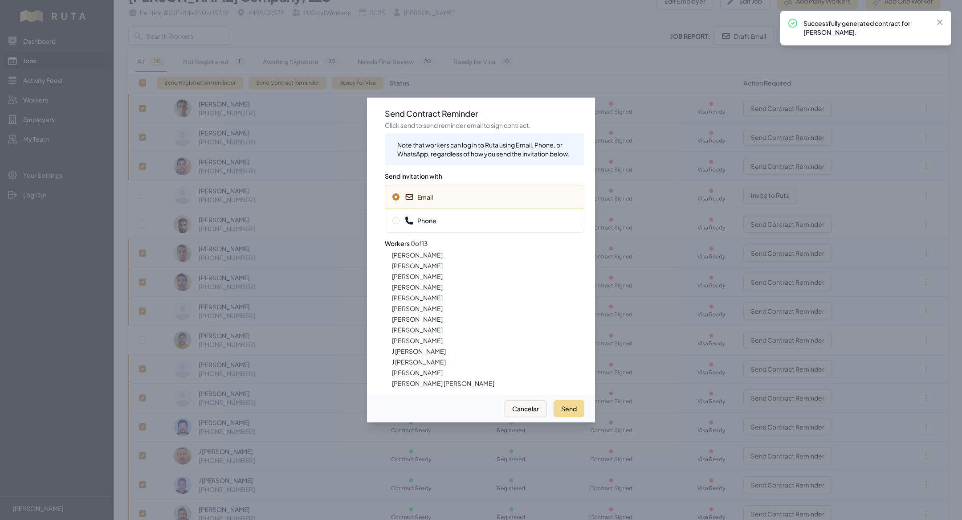
click at [472, 219] on span "Phone" at bounding box center [484, 220] width 184 height 9
click at [576, 404] on button "Send" at bounding box center [569, 408] width 31 height 17
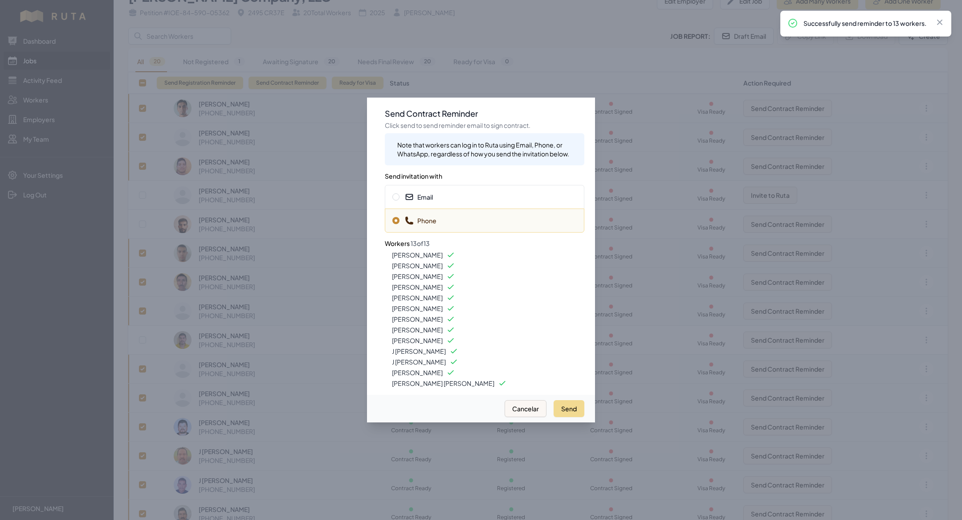
click at [442, 196] on span "Email" at bounding box center [484, 196] width 184 height 9
click at [241, 57] on div at bounding box center [481, 260] width 962 height 520
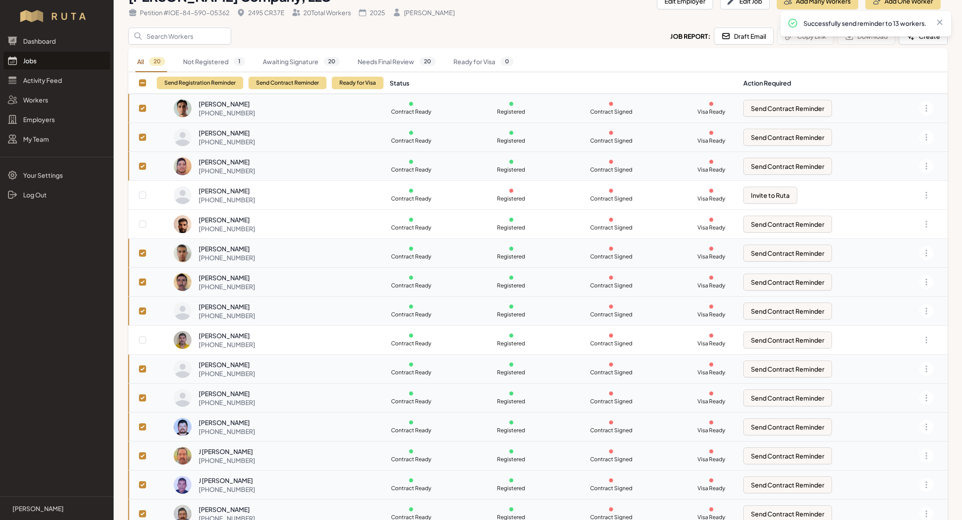
click at [144, 78] on th at bounding box center [150, 83] width 45 height 22
click at [141, 79] on input "checkbox" at bounding box center [142, 82] width 7 height 7
checkbox input "false"
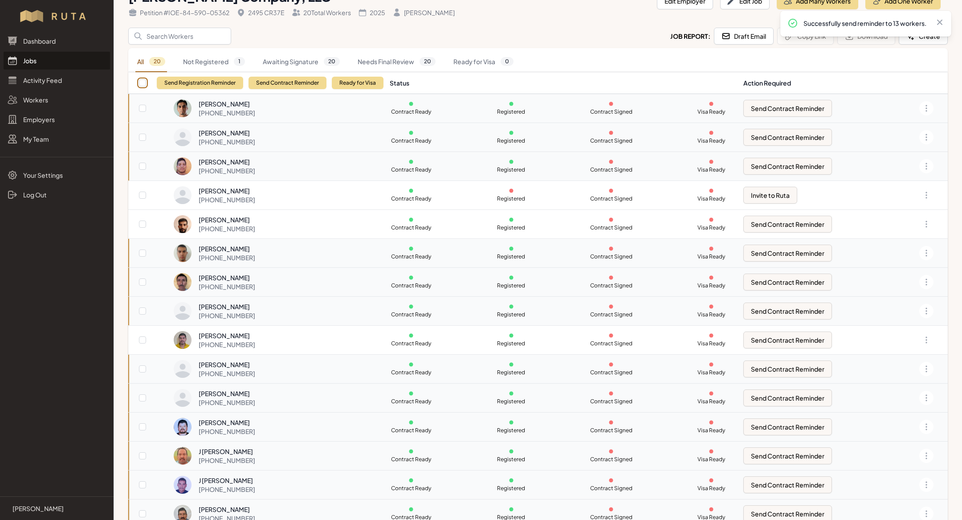
checkbox input "false"
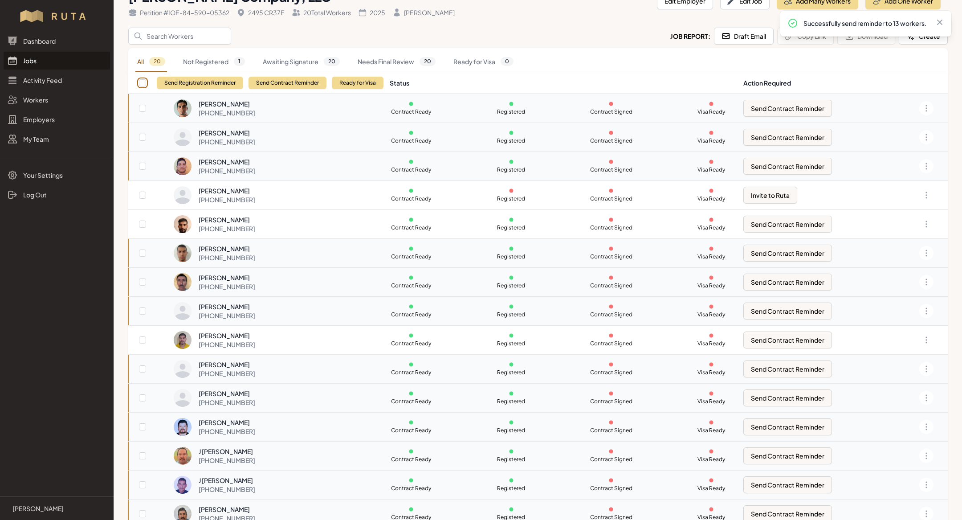
checkbox input "false"
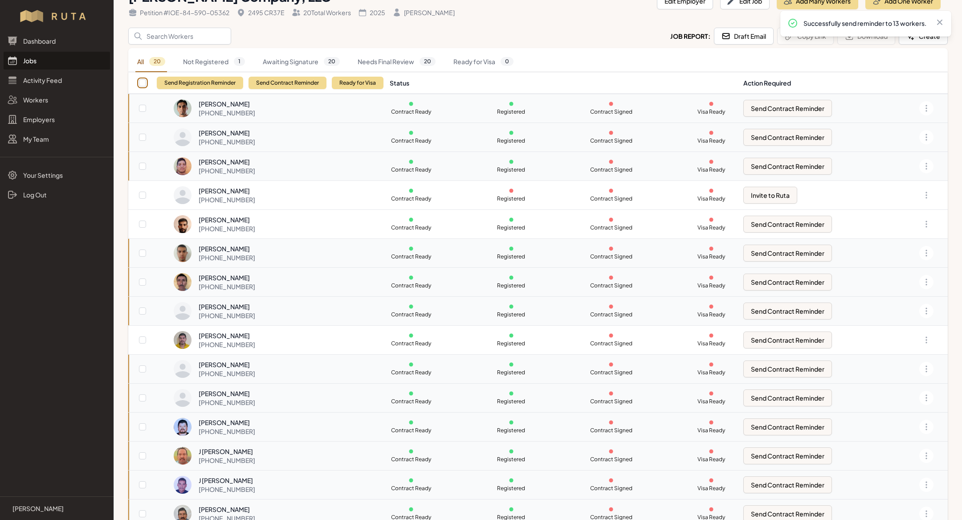
checkbox input "false"
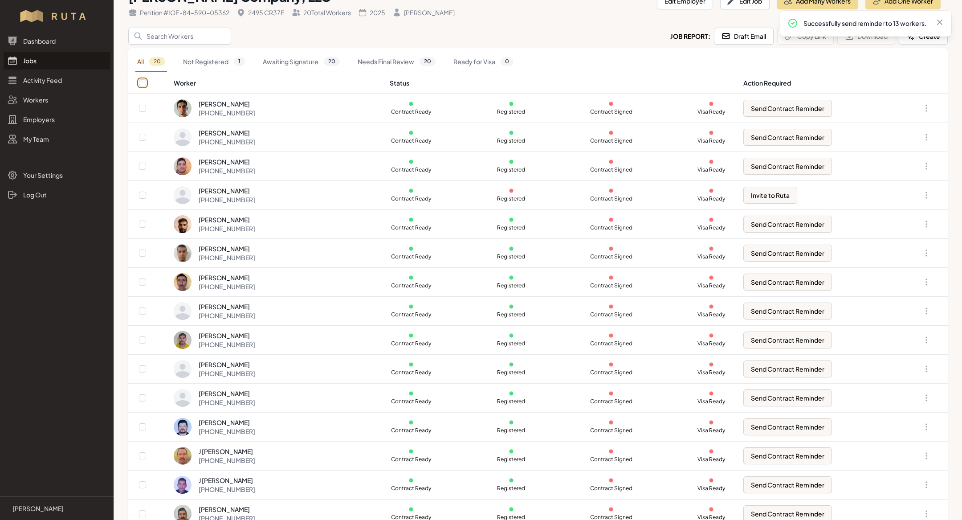
click at [141, 79] on input "checkbox" at bounding box center [142, 82] width 7 height 7
checkbox input "true"
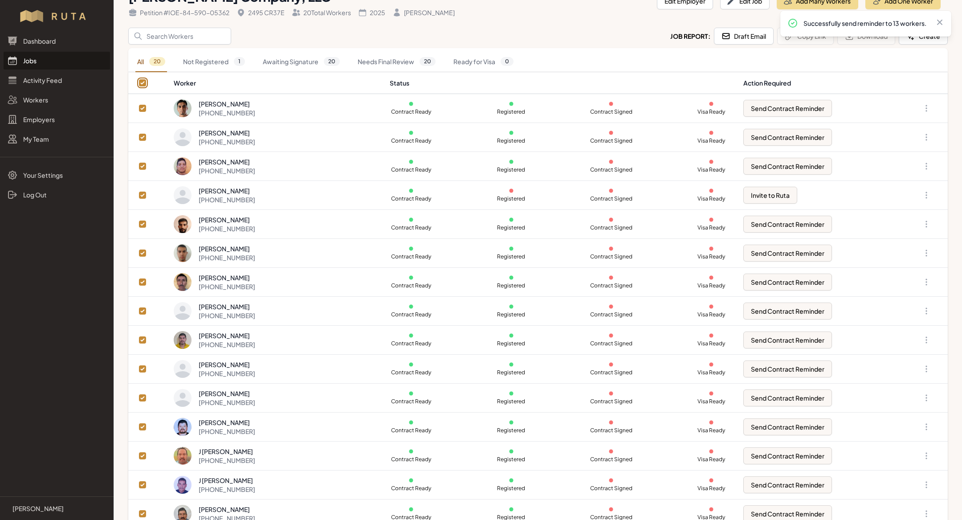
checkbox input "true"
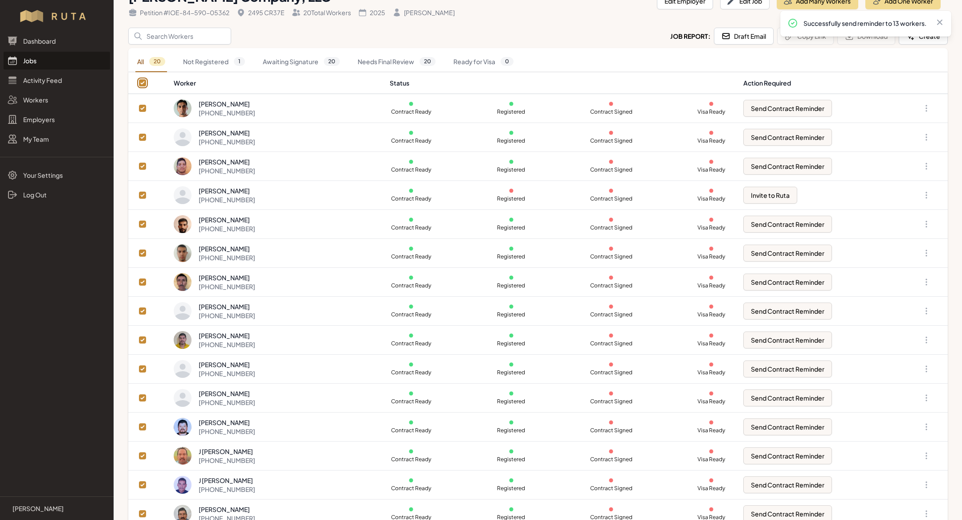
checkbox input "true"
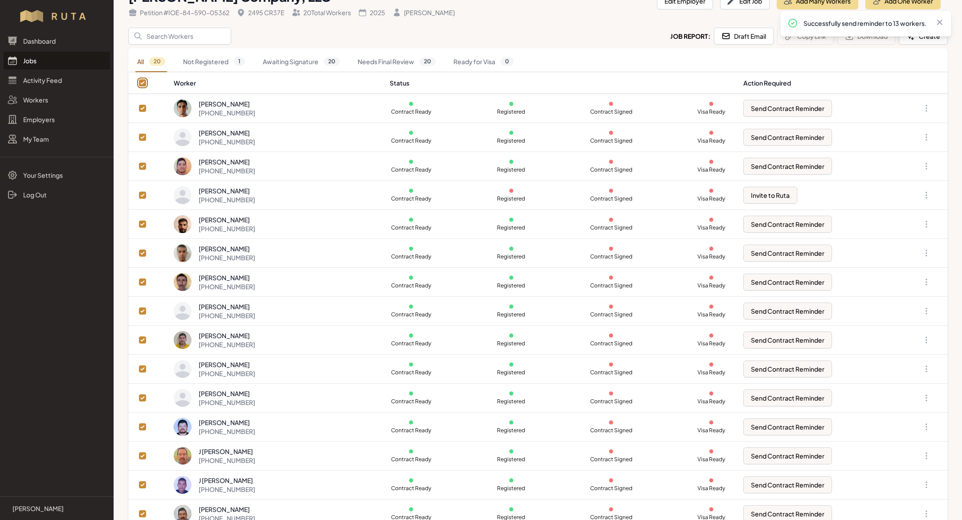
checkbox input "true"
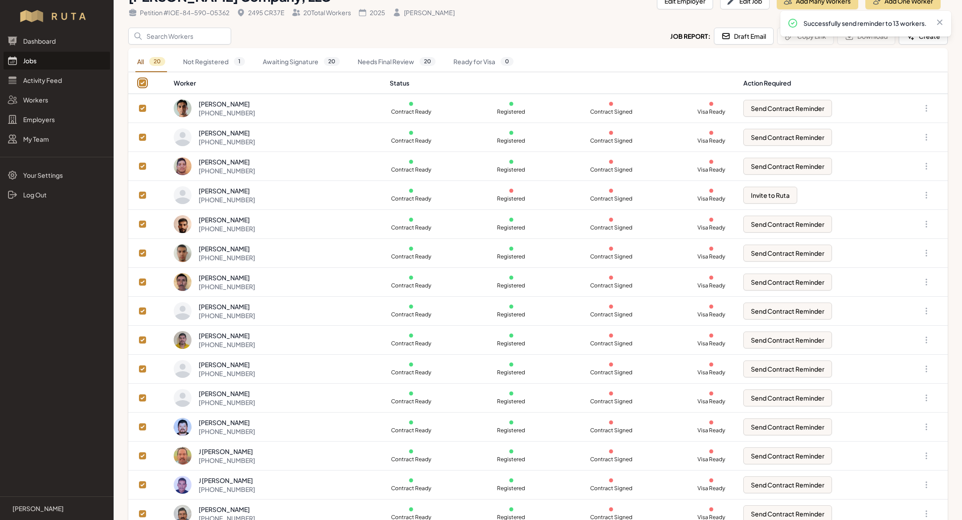
checkbox input "true"
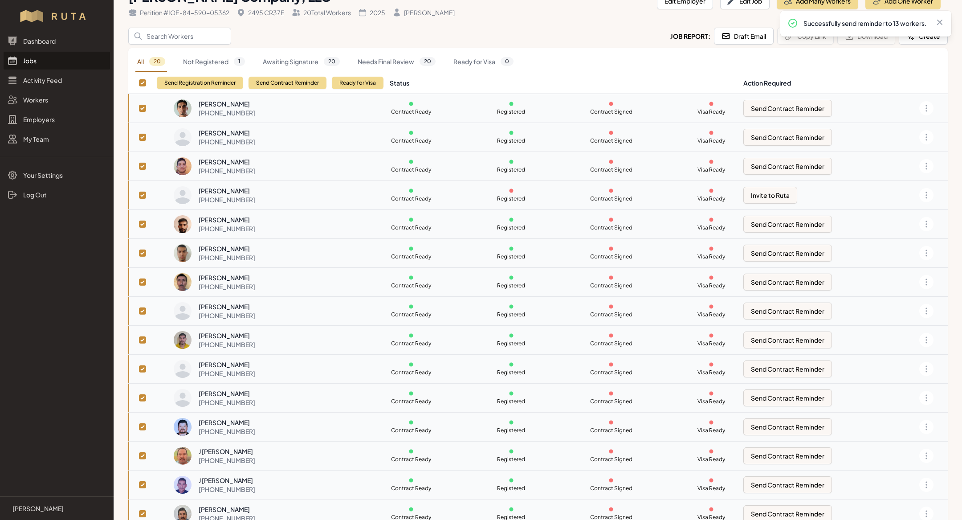
click at [299, 90] on div "Send Registration Reminder Send Contract Reminder Ready for Visa" at bounding box center [270, 82] width 227 height 21
click at [299, 85] on button "Send Contract Reminder" at bounding box center [288, 83] width 78 height 12
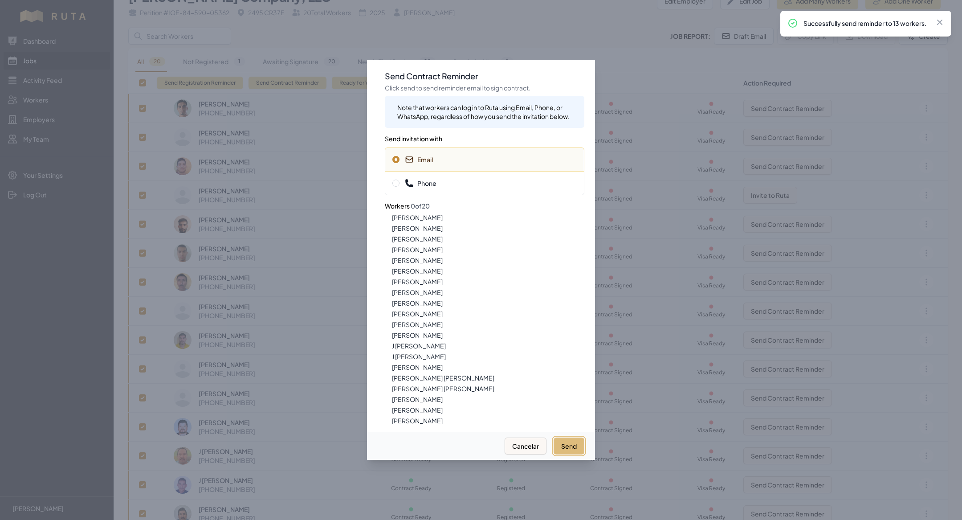
click at [569, 438] on button "Send" at bounding box center [569, 445] width 31 height 17
click at [193, 26] on div at bounding box center [481, 260] width 962 height 520
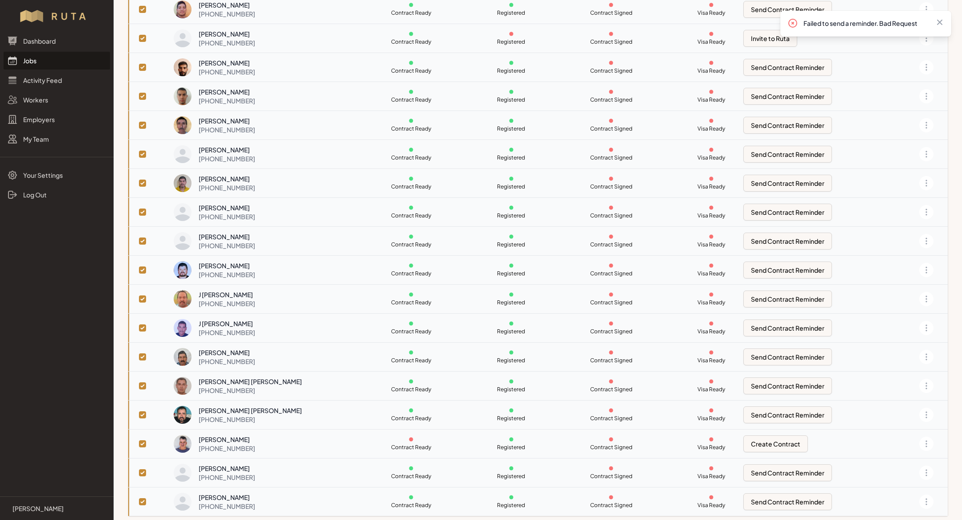
scroll to position [0, 0]
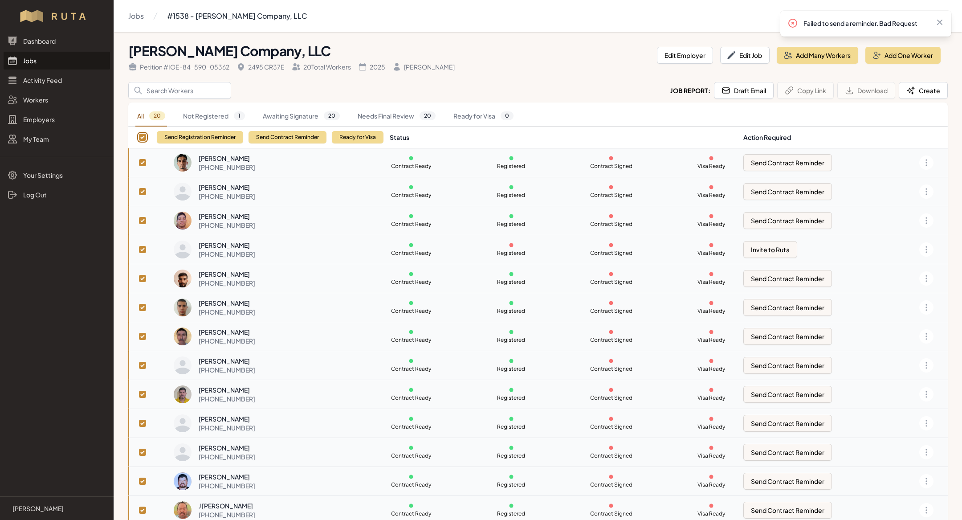
click at [143, 139] on input "checkbox" at bounding box center [142, 137] width 7 height 7
checkbox input "false"
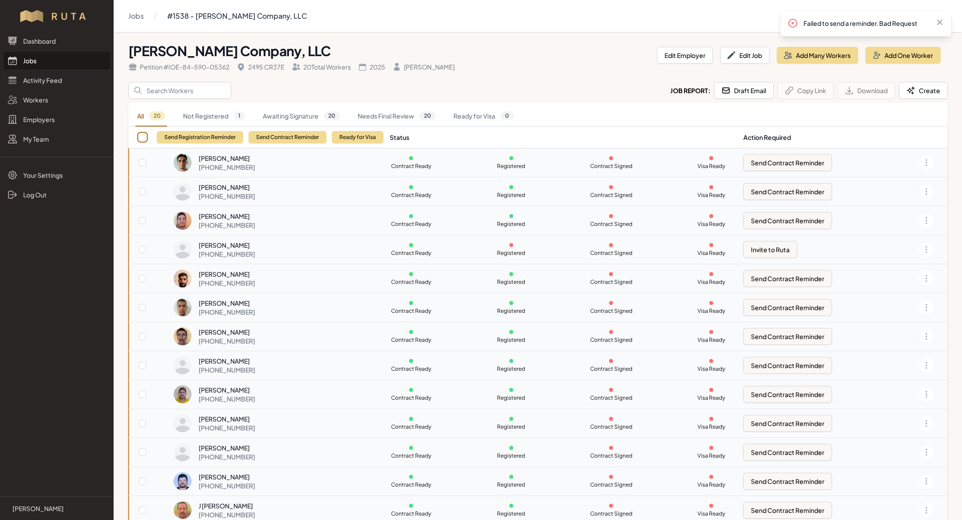
checkbox input "false"
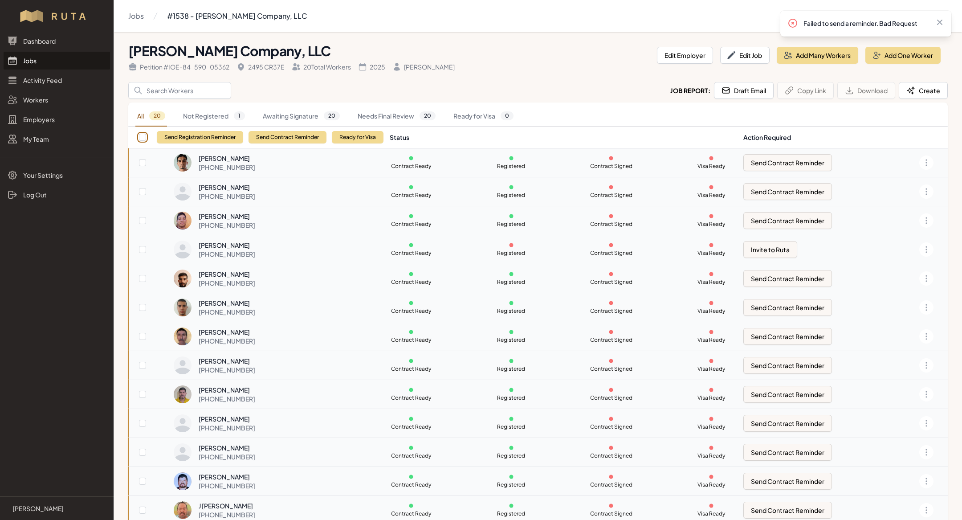
checkbox input "false"
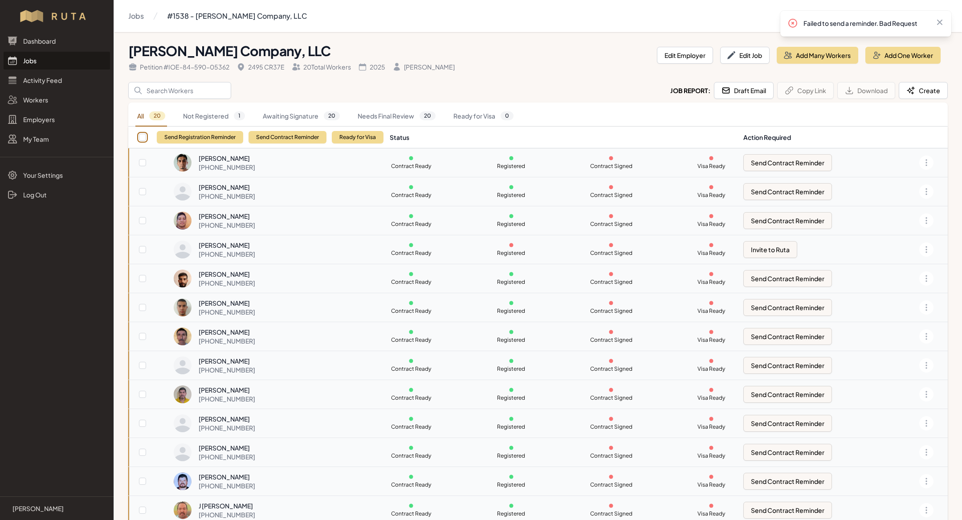
checkbox input "false"
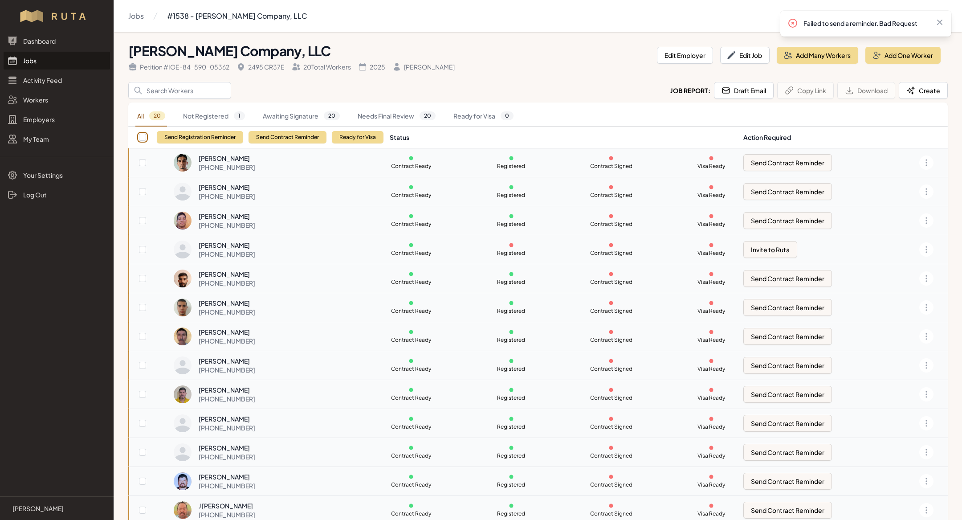
checkbox input "false"
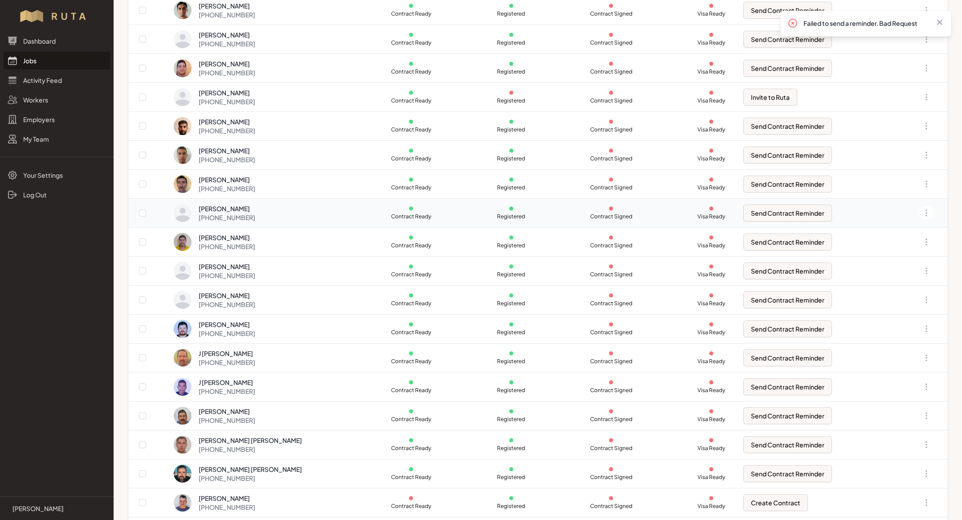
scroll to position [211, 0]
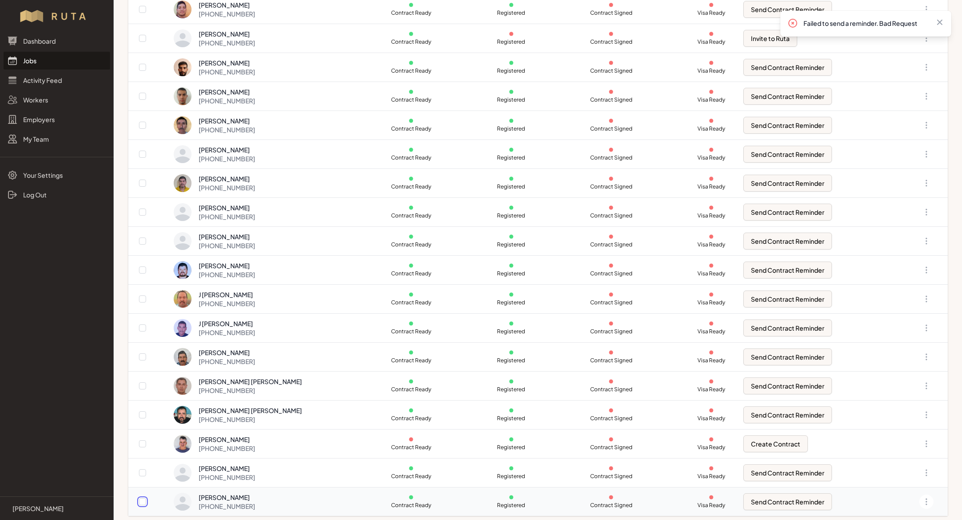
click at [142, 501] on input "checkbox" at bounding box center [142, 501] width 7 height 7
checkbox input "true"
click at [140, 471] on input "checkbox" at bounding box center [142, 472] width 7 height 7
checkbox input "true"
click at [143, 443] on input "checkbox" at bounding box center [142, 443] width 7 height 7
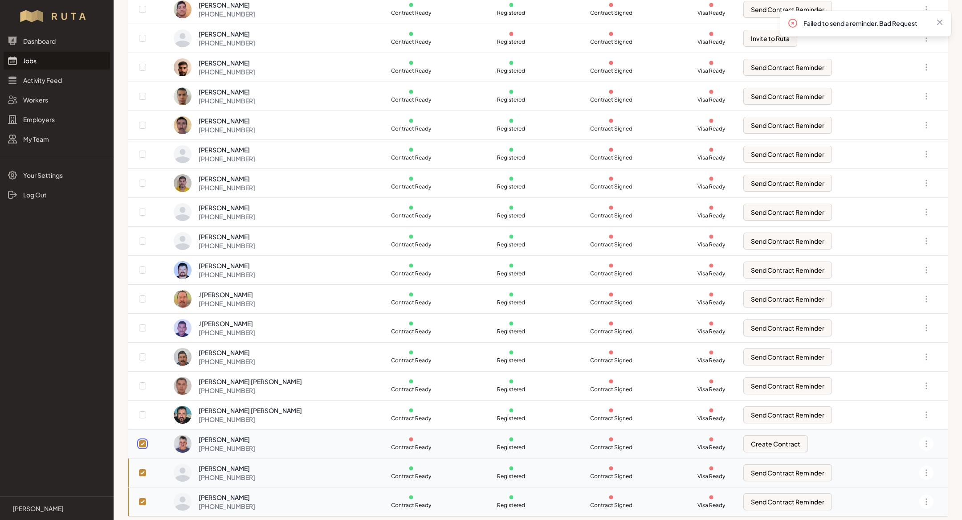
checkbox input "true"
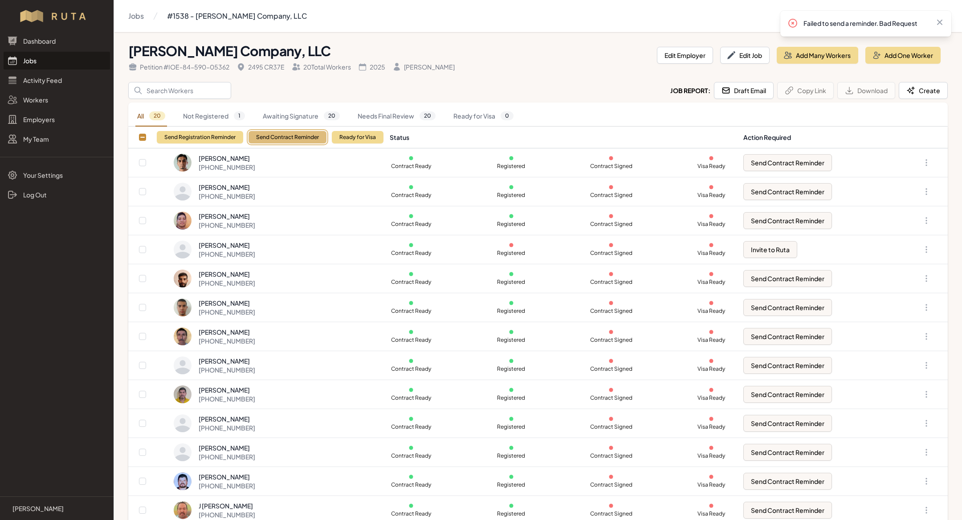
click at [306, 136] on button "Send Contract Reminder" at bounding box center [288, 137] width 78 height 12
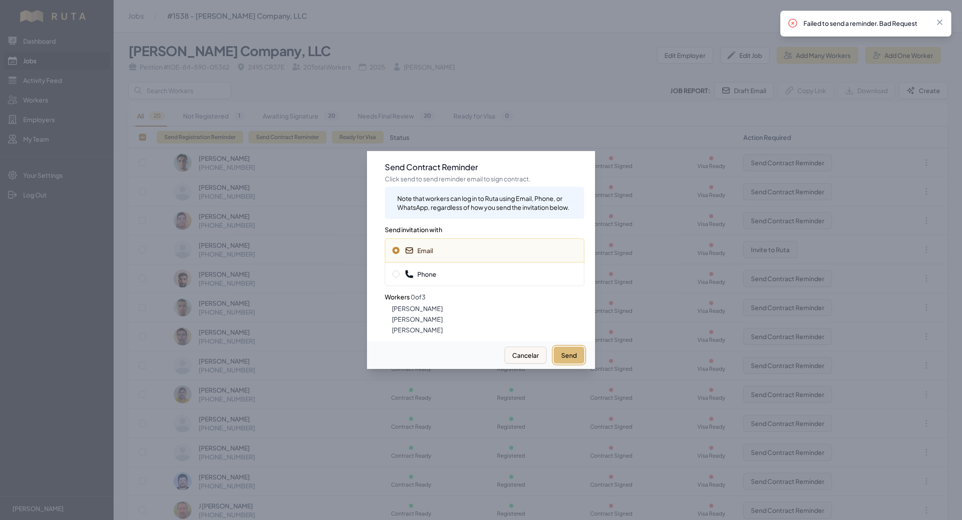
click at [579, 359] on button "Send" at bounding box center [569, 355] width 31 height 17
click at [651, 357] on div at bounding box center [481, 260] width 962 height 520
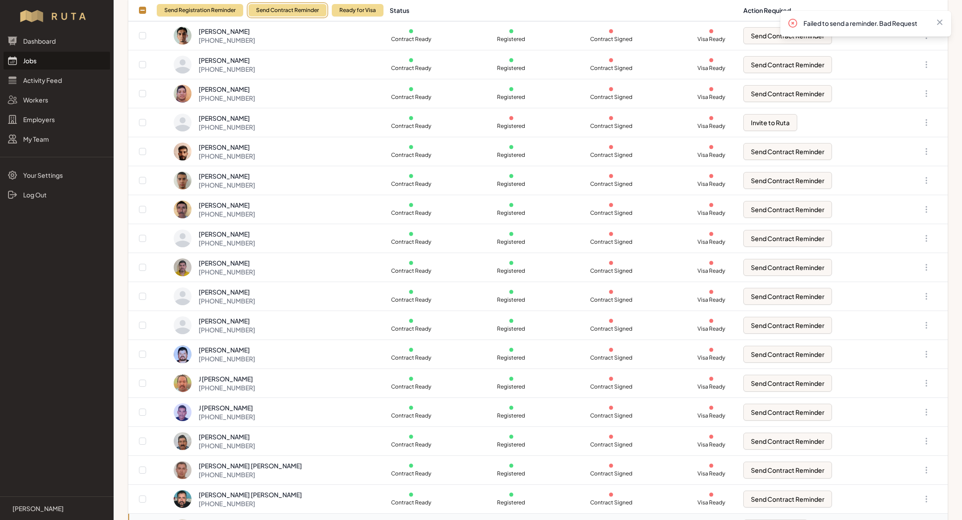
scroll to position [211, 0]
